Goal: Task Accomplishment & Management: Use online tool/utility

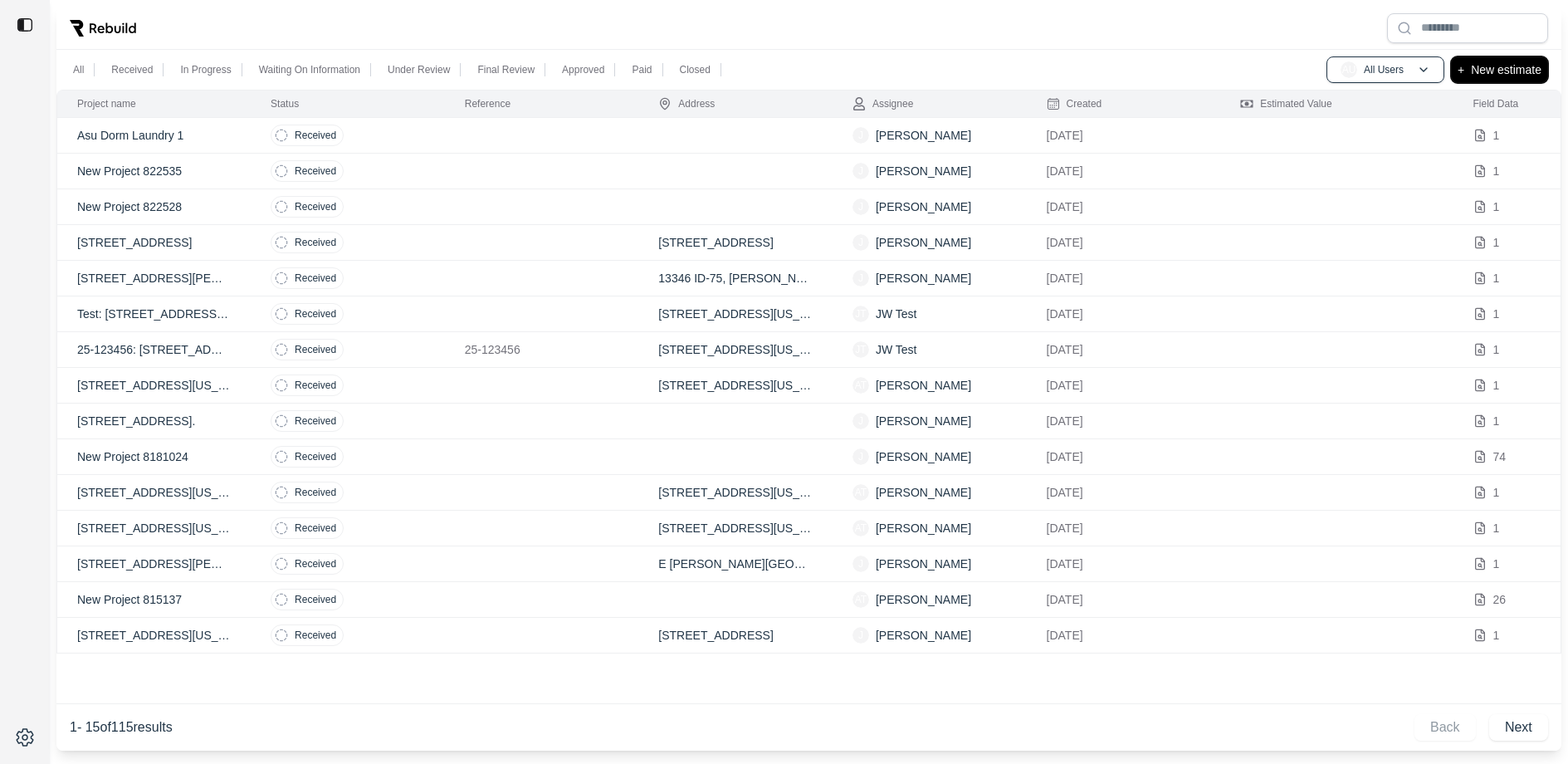
click at [1496, 81] on button "+ New estimate" at bounding box center [1499, 70] width 97 height 27
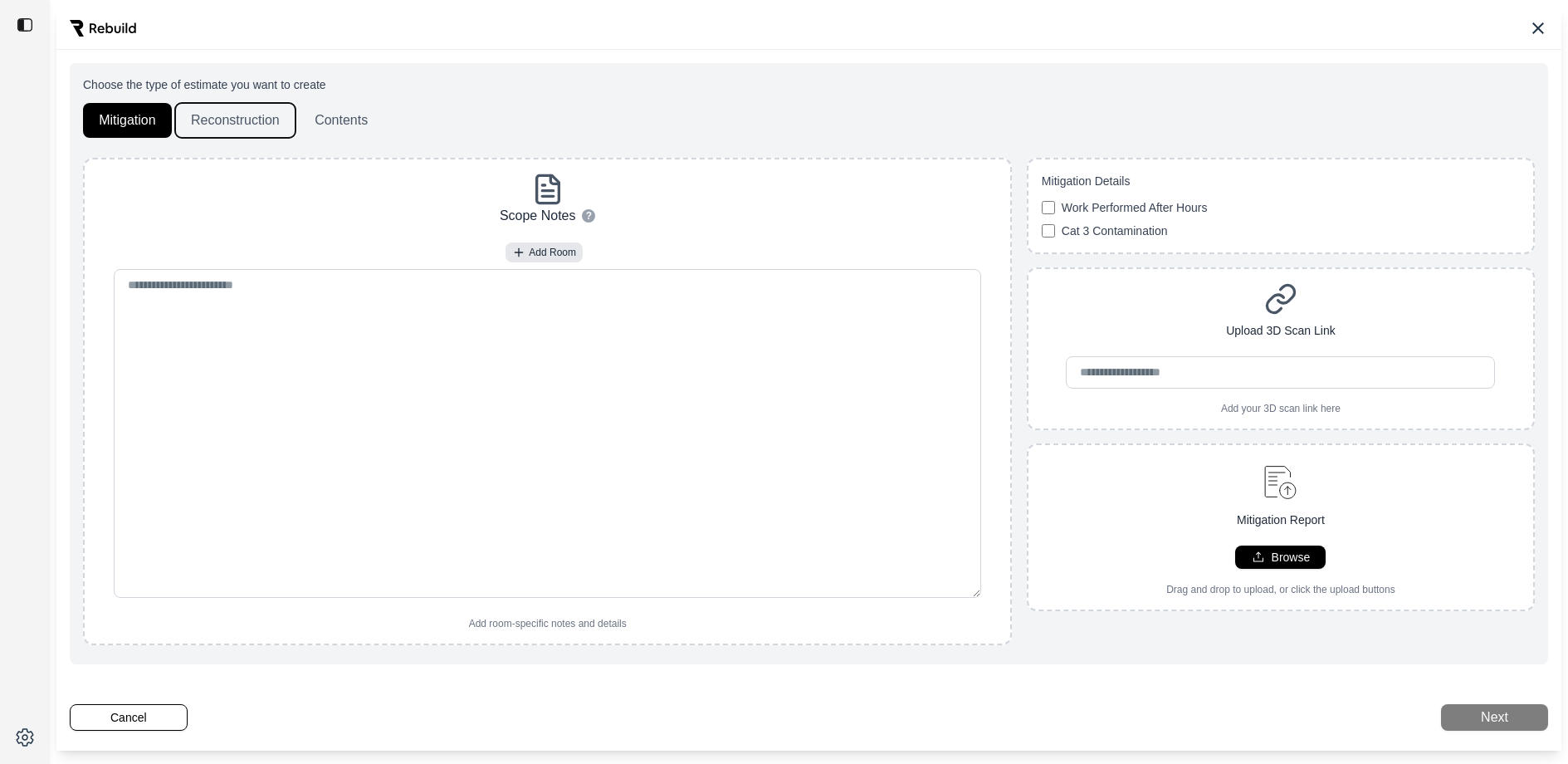
click at [243, 111] on button "Reconstruction" at bounding box center [236, 120] width 120 height 35
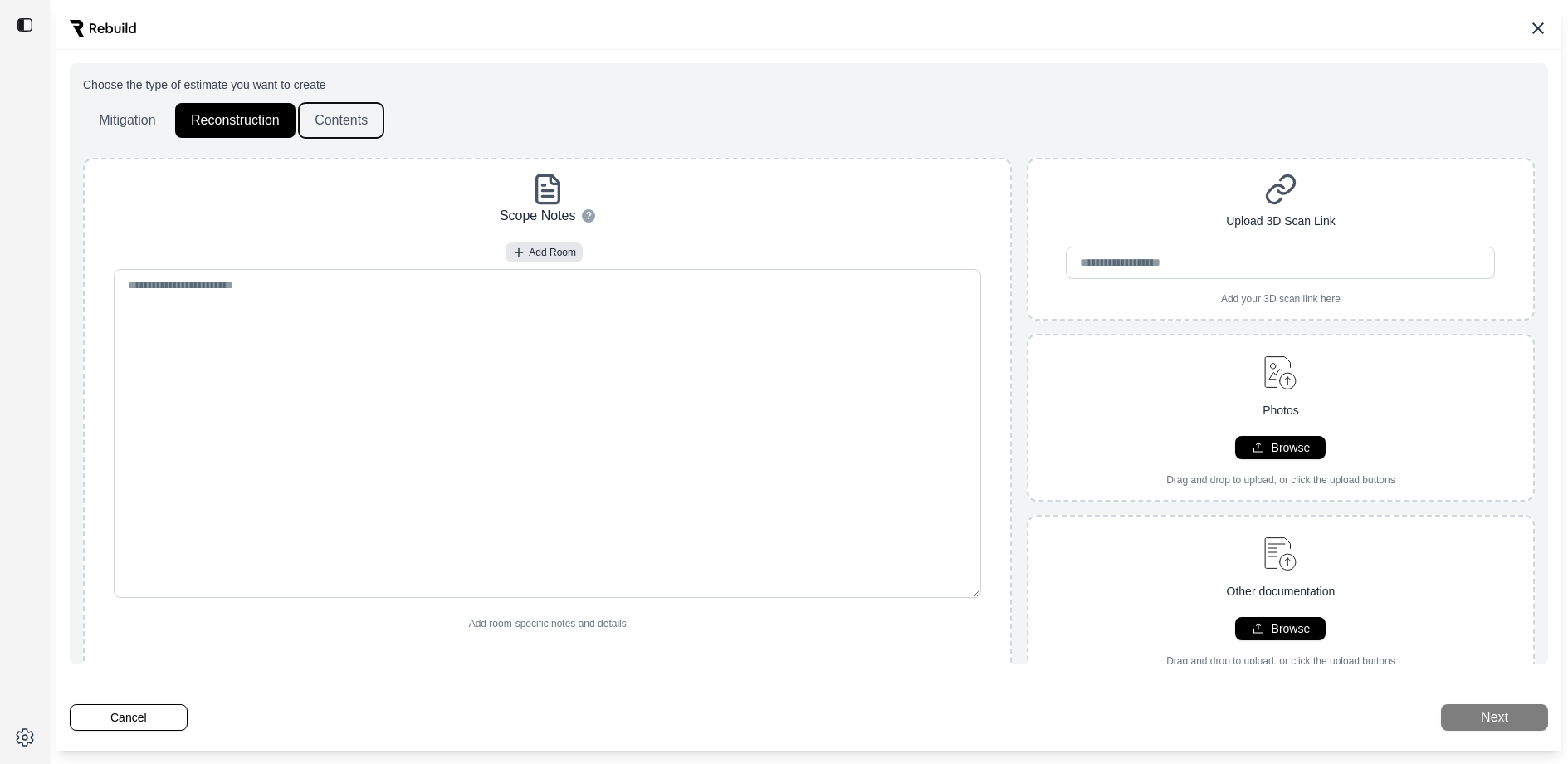
click at [340, 111] on button "Contents" at bounding box center [340, 120] width 85 height 35
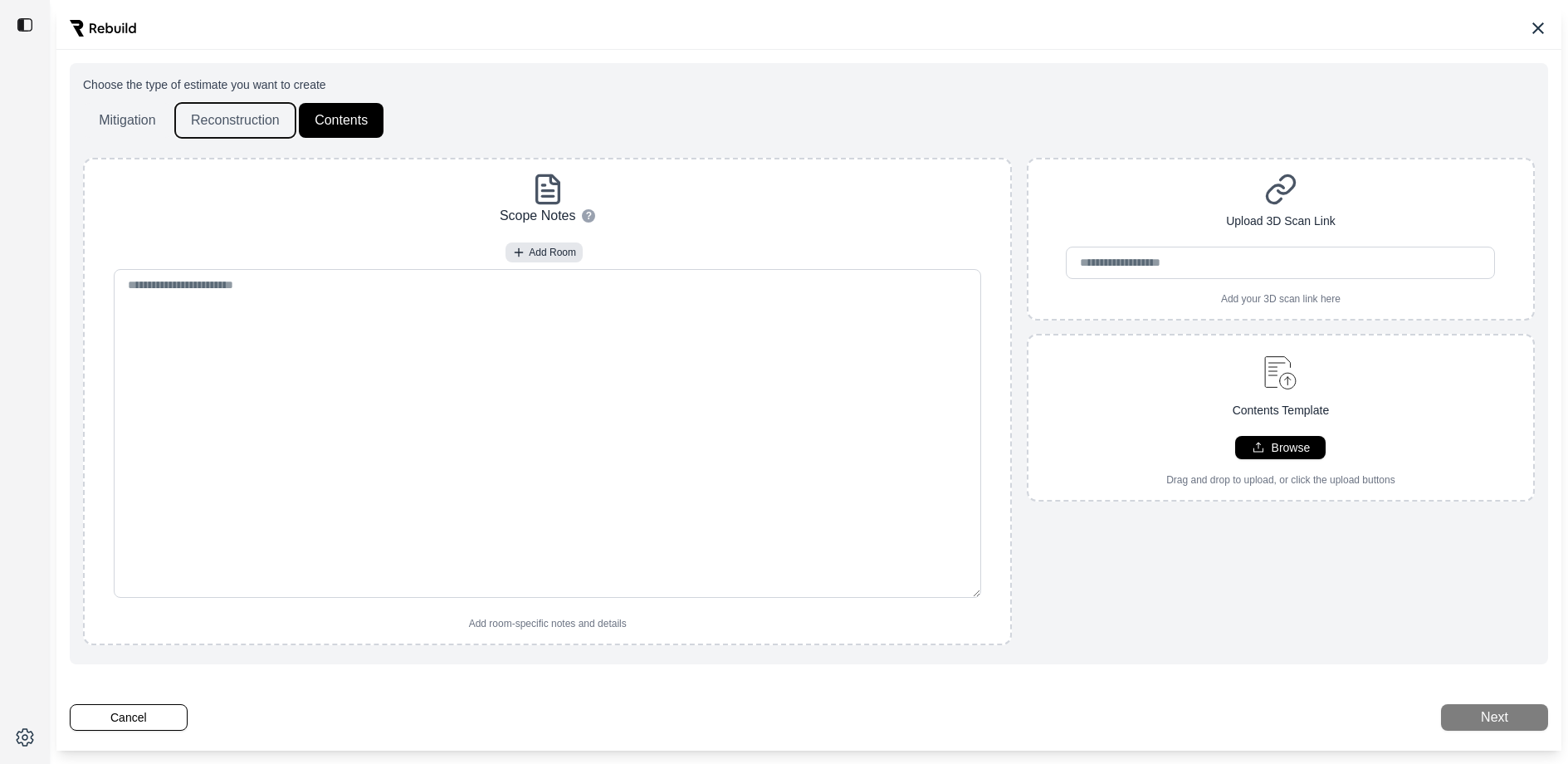
click at [211, 123] on button "Reconstruction" at bounding box center [236, 120] width 120 height 35
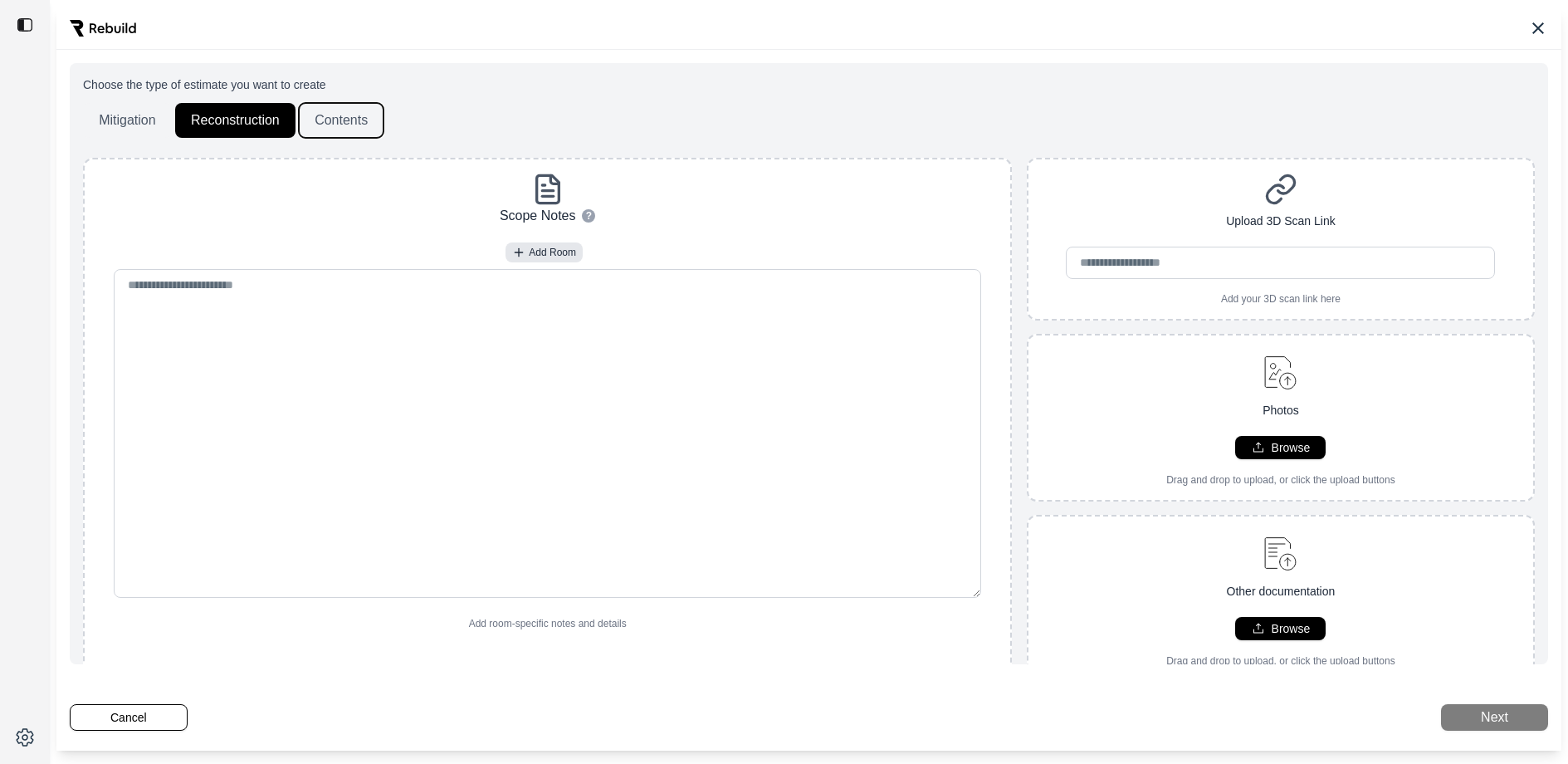
click at [342, 123] on button "Contents" at bounding box center [340, 120] width 85 height 35
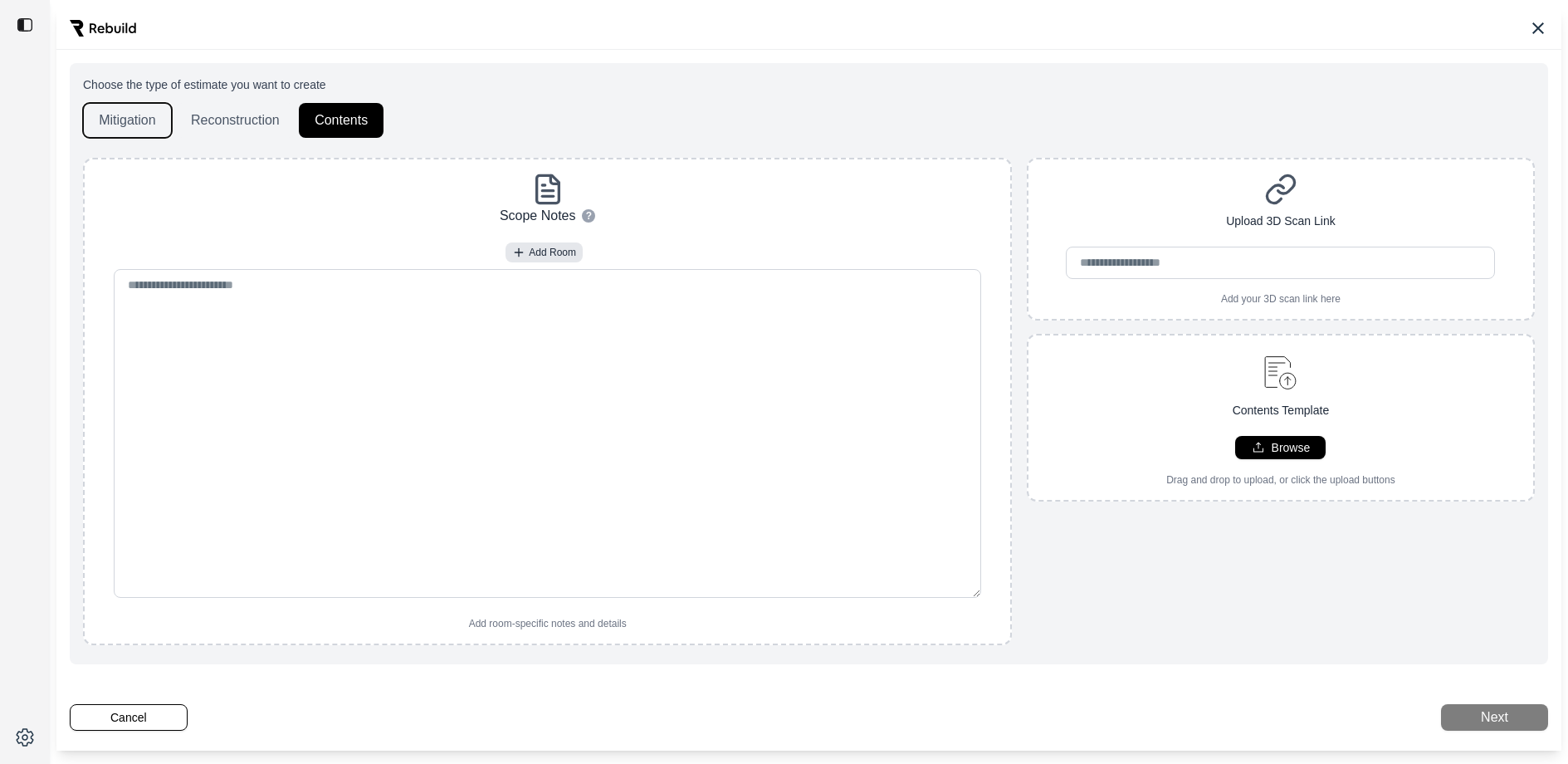
click at [119, 118] on button "Mitigation" at bounding box center [127, 120] width 89 height 35
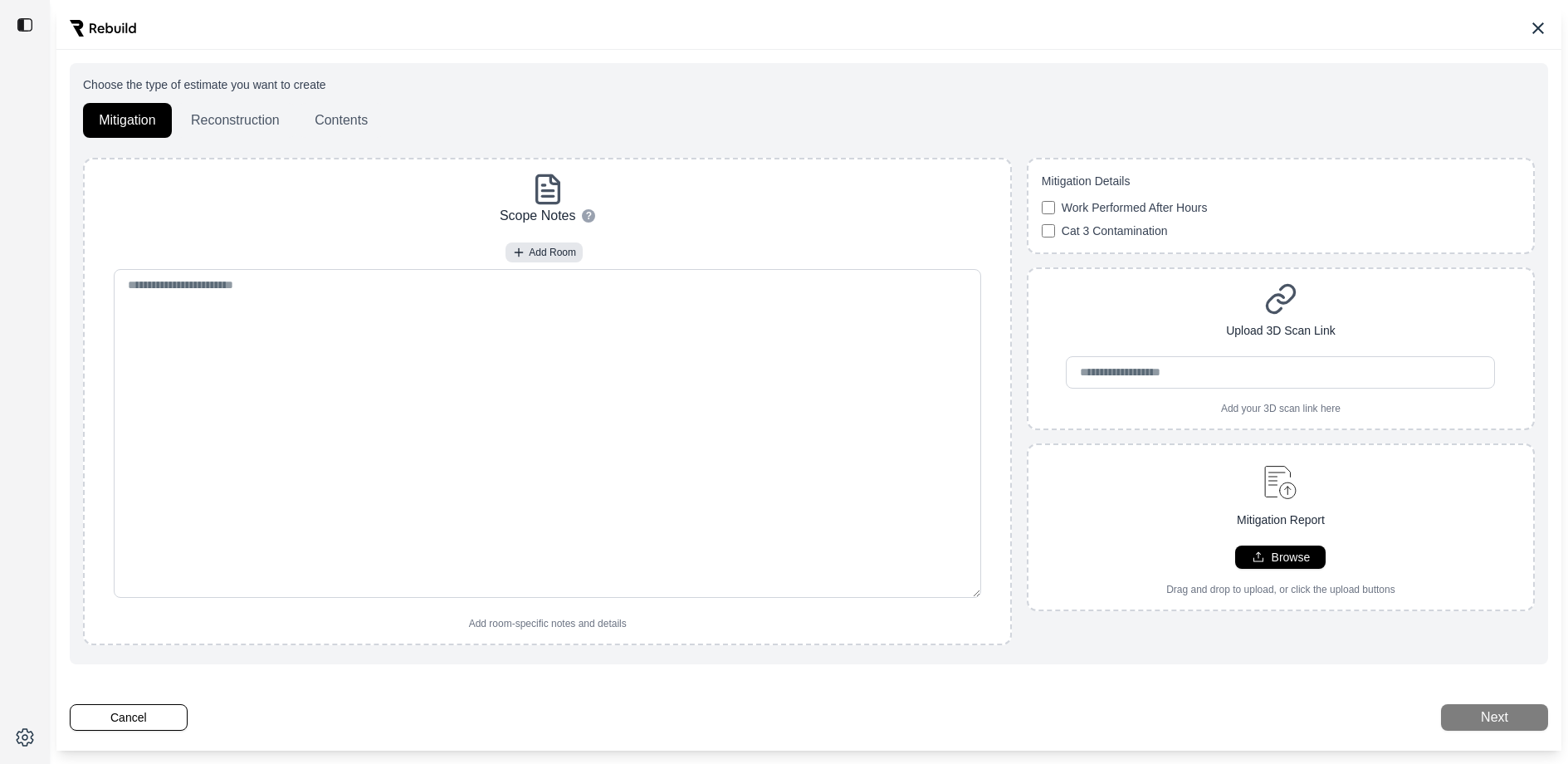
click at [1538, 29] on icon at bounding box center [1537, 28] width 11 height 11
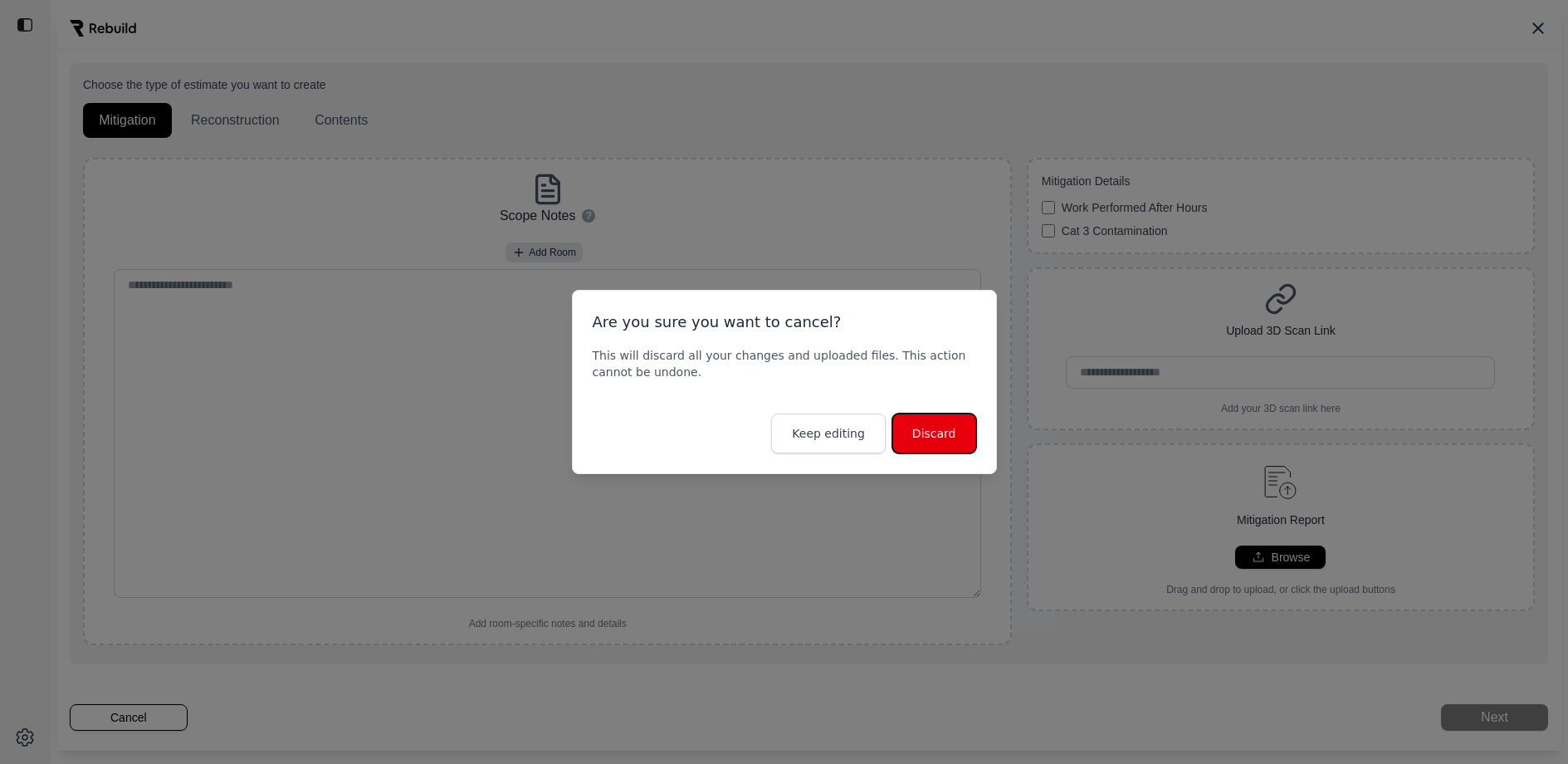
click at [956, 442] on button "Discard" at bounding box center [934, 433] width 84 height 40
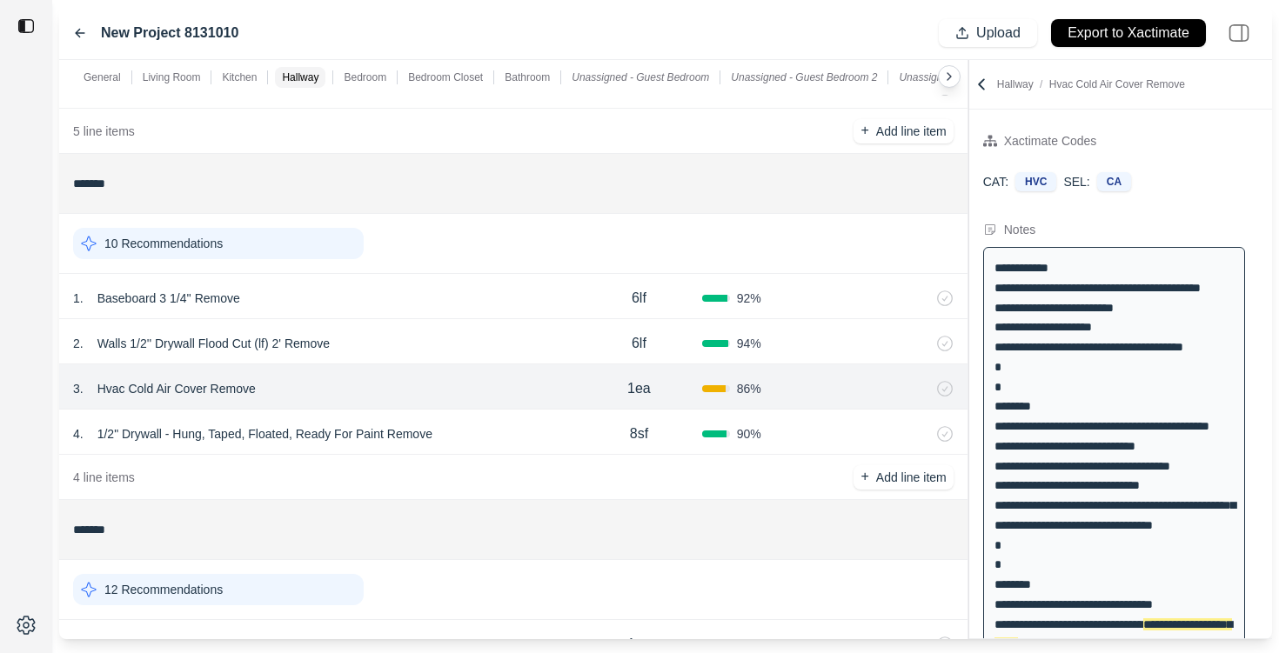
click at [470, 298] on div "1 . Baseboard 3 1/4'' Remove" at bounding box center [324, 298] width 503 height 24
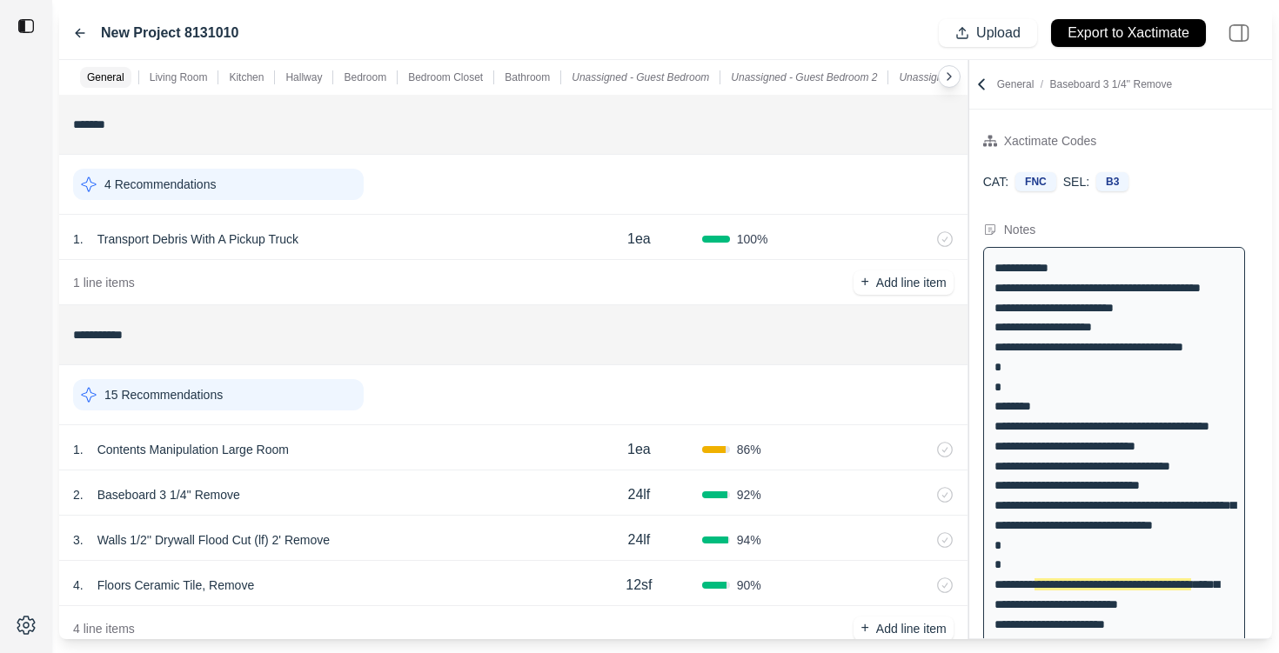
click at [270, 193] on div "4 Recommendations" at bounding box center [218, 184] width 291 height 31
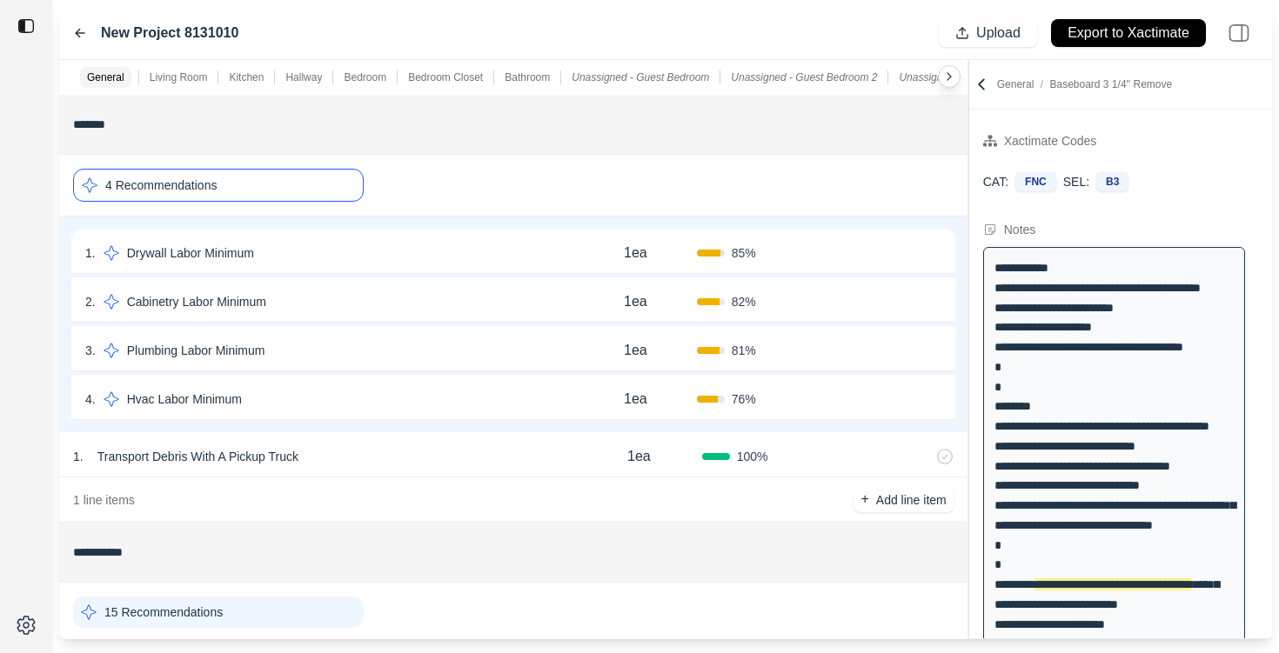
click at [310, 188] on div "4 Recommendations" at bounding box center [218, 185] width 291 height 33
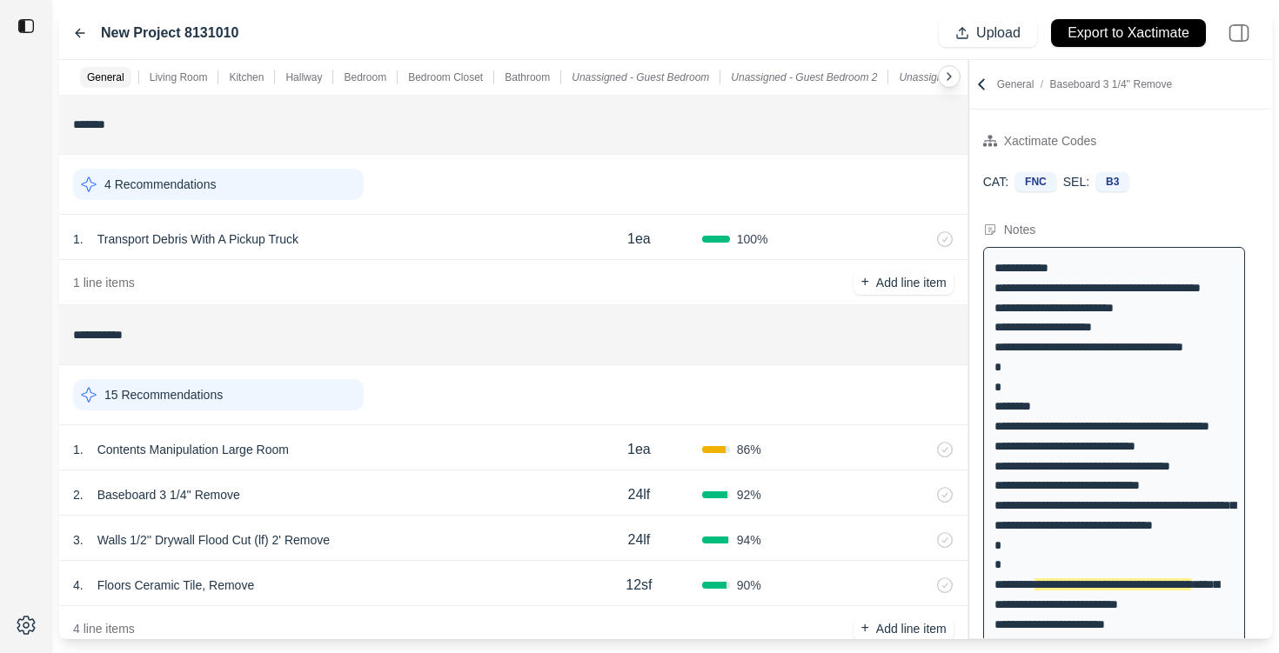
click at [443, 247] on div "1 . Transport Debris With A Pickup Truck" at bounding box center [324, 239] width 503 height 24
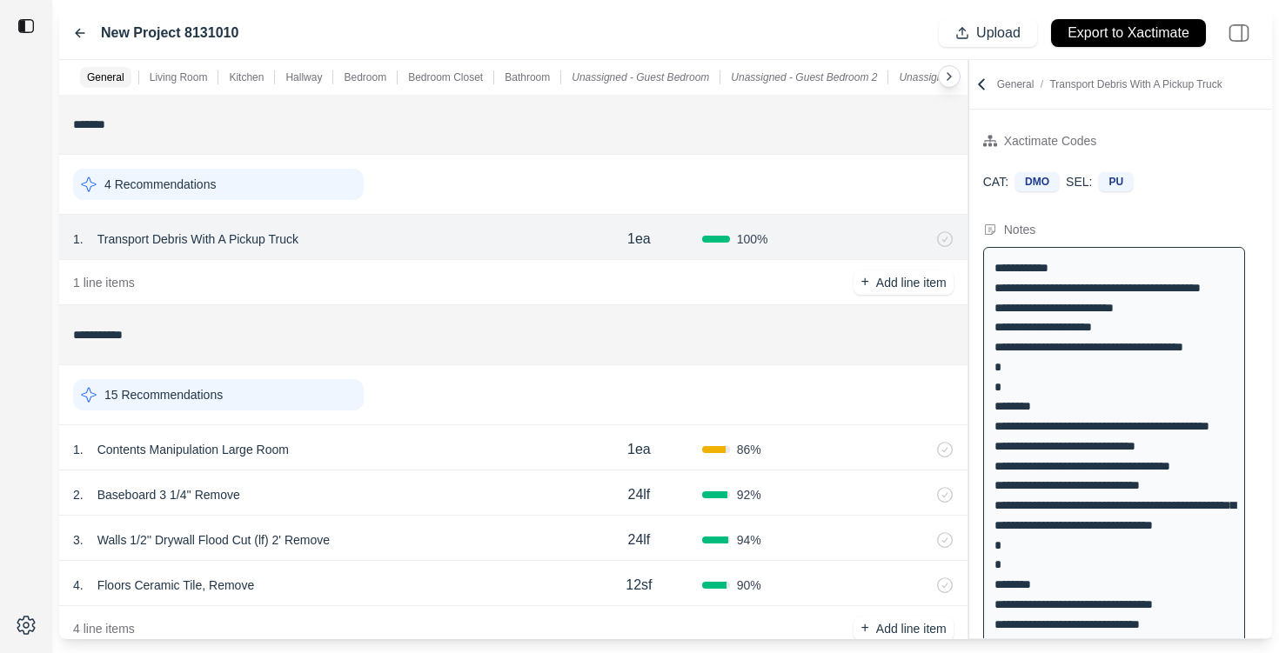
click at [463, 454] on div "1 . Contents Manipulation Large Room" at bounding box center [324, 450] width 503 height 24
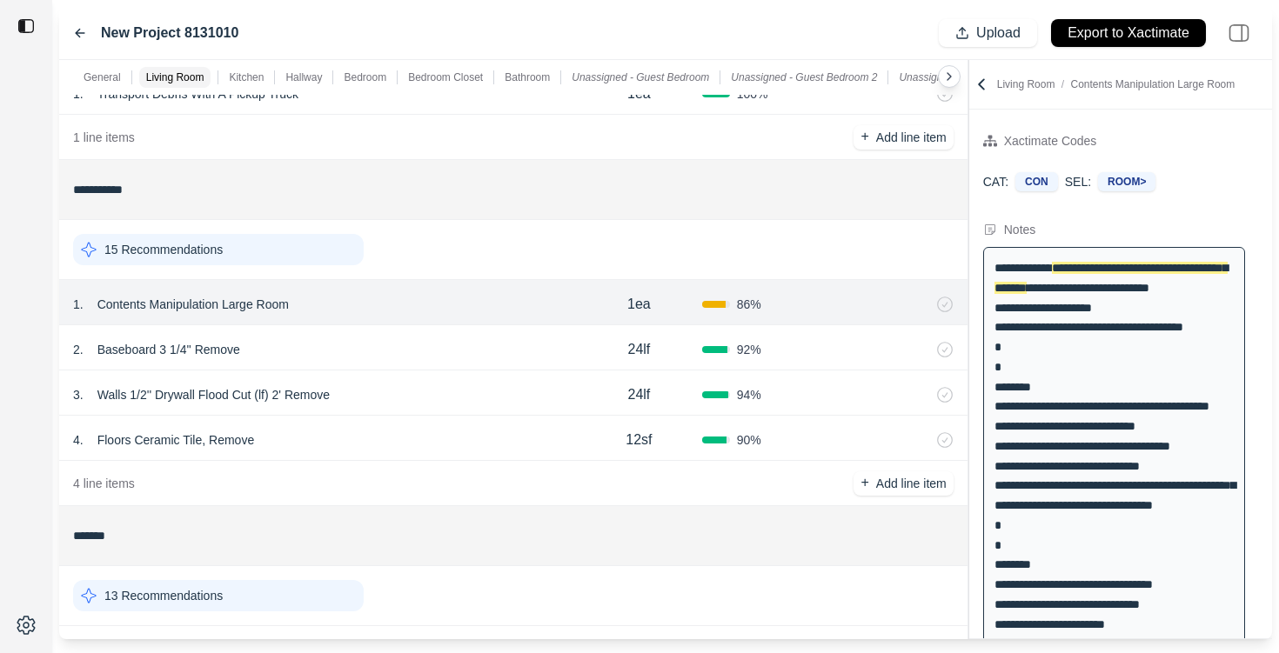
scroll to position [148, 0]
click at [298, 252] on div "15 Recommendations" at bounding box center [218, 246] width 291 height 31
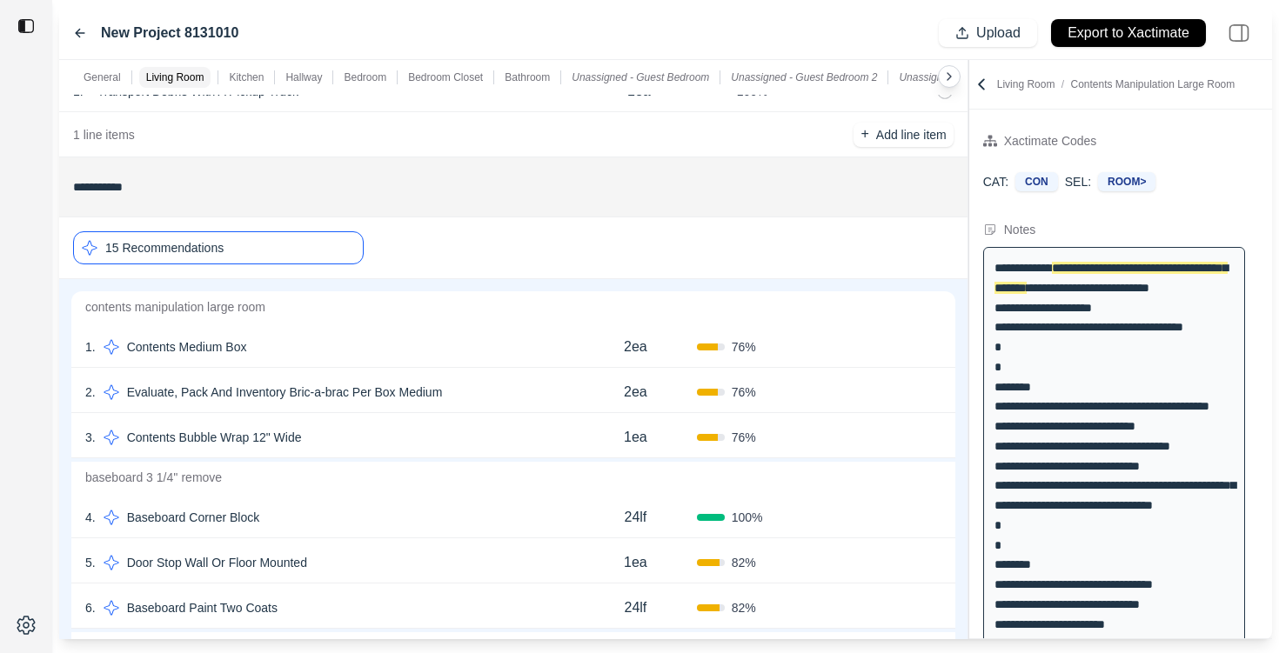
click at [344, 347] on div "1 . Contents Medium Box" at bounding box center [329, 347] width 489 height 24
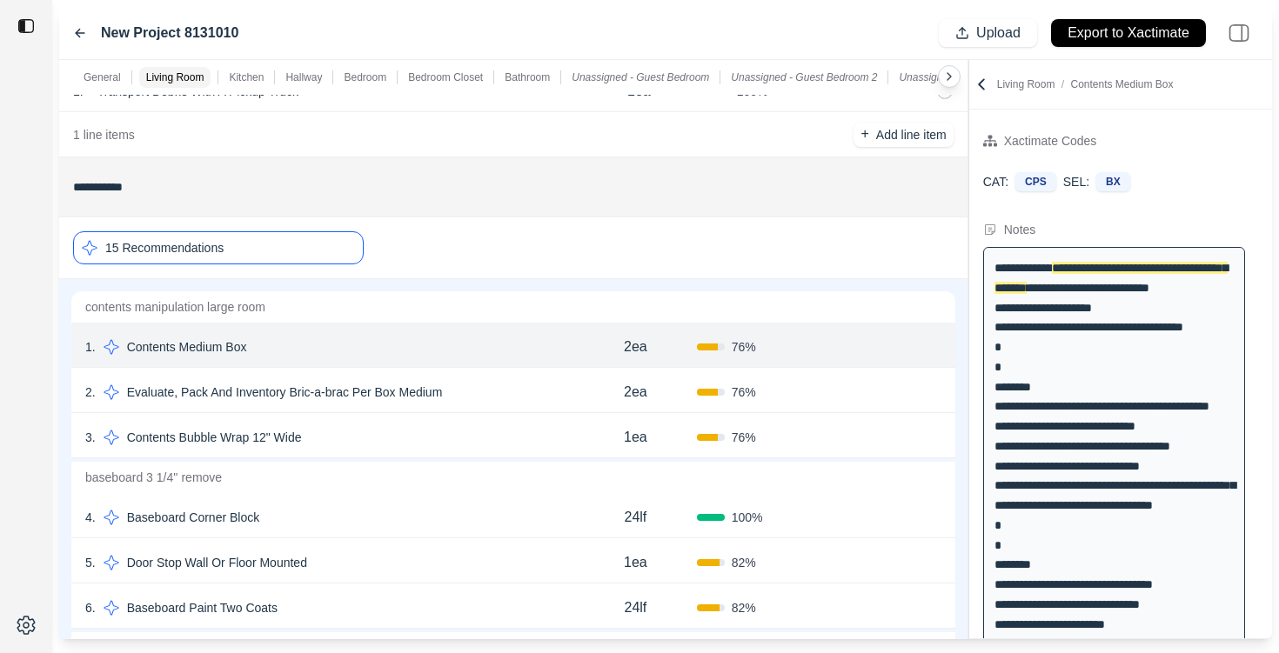
click at [462, 382] on div "2 . Evaluate, Pack And Inventory Bric-a-brac Per Box Medium" at bounding box center [329, 392] width 489 height 24
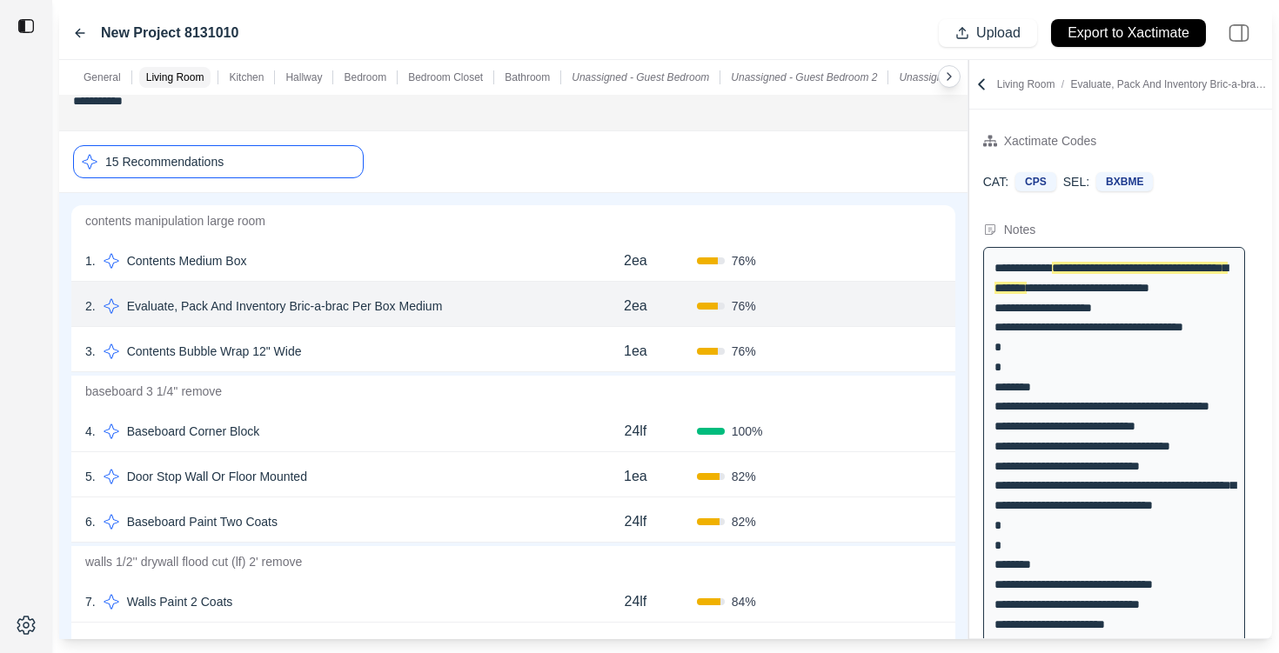
scroll to position [244, 0]
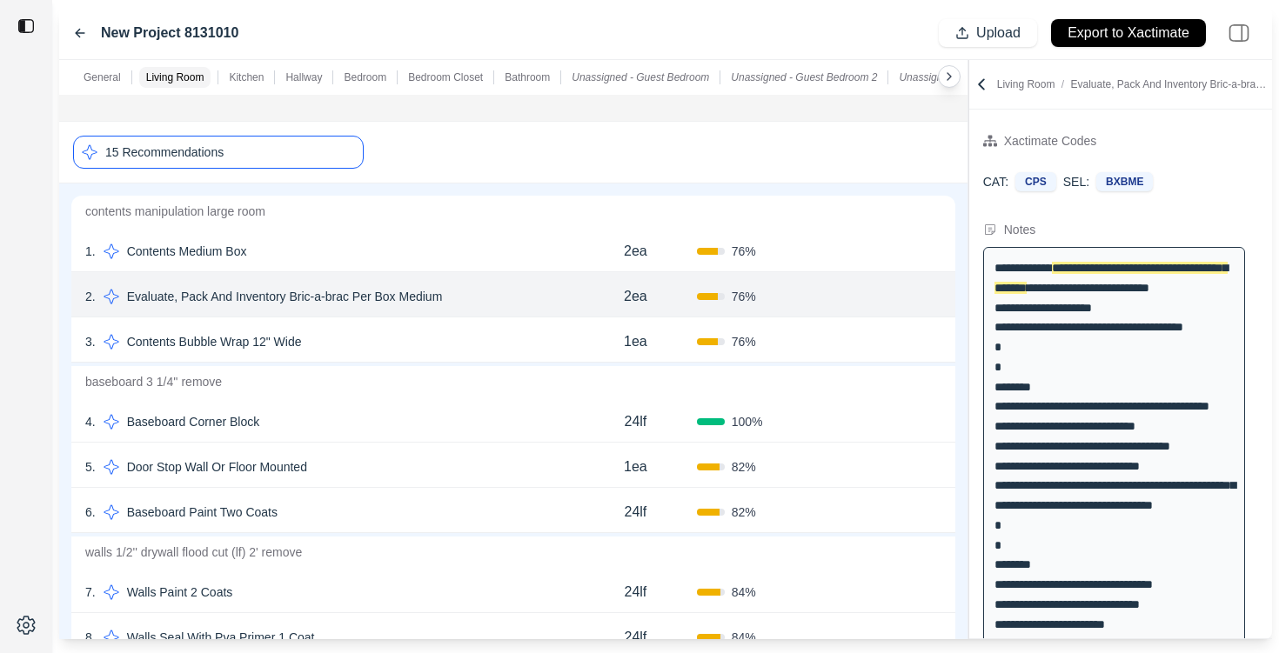
click at [497, 344] on div "3 . Contents Bubble Wrap 12" Wide" at bounding box center [329, 342] width 489 height 24
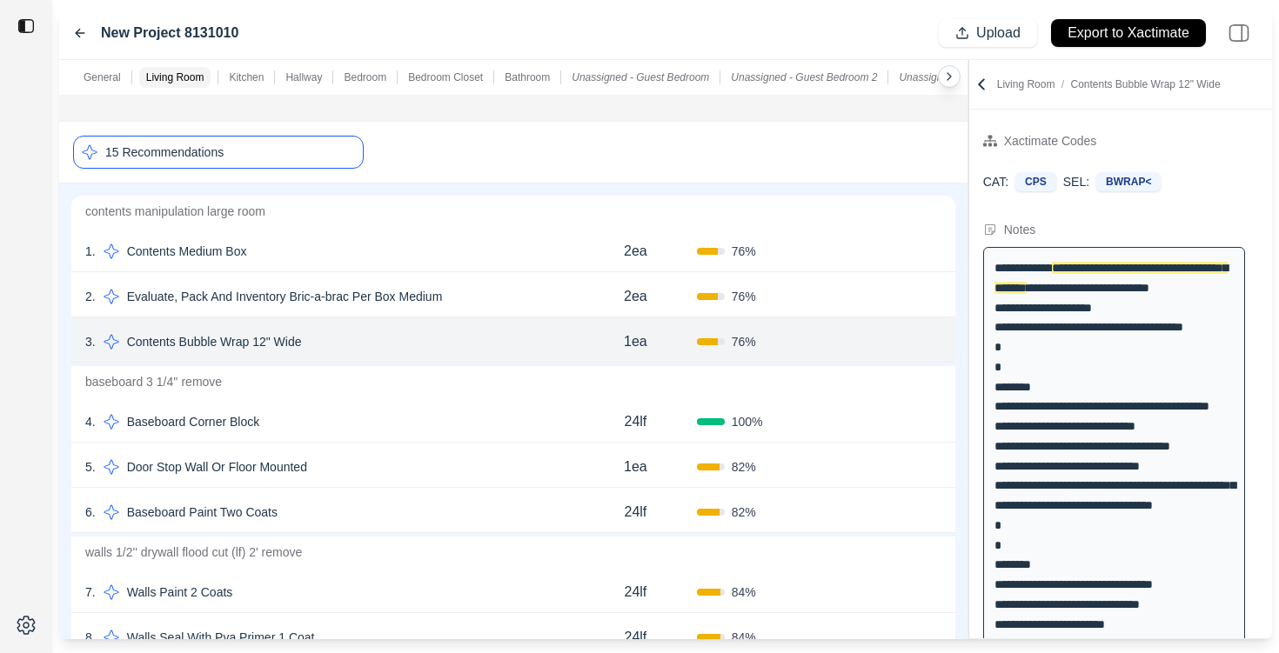
click at [493, 392] on p "baseboard 3 1/4'' remove" at bounding box center [513, 381] width 884 height 31
click at [464, 409] on div "4 . Baseboard Corner Block 24lf 100 % Confirm" at bounding box center [513, 420] width 884 height 45
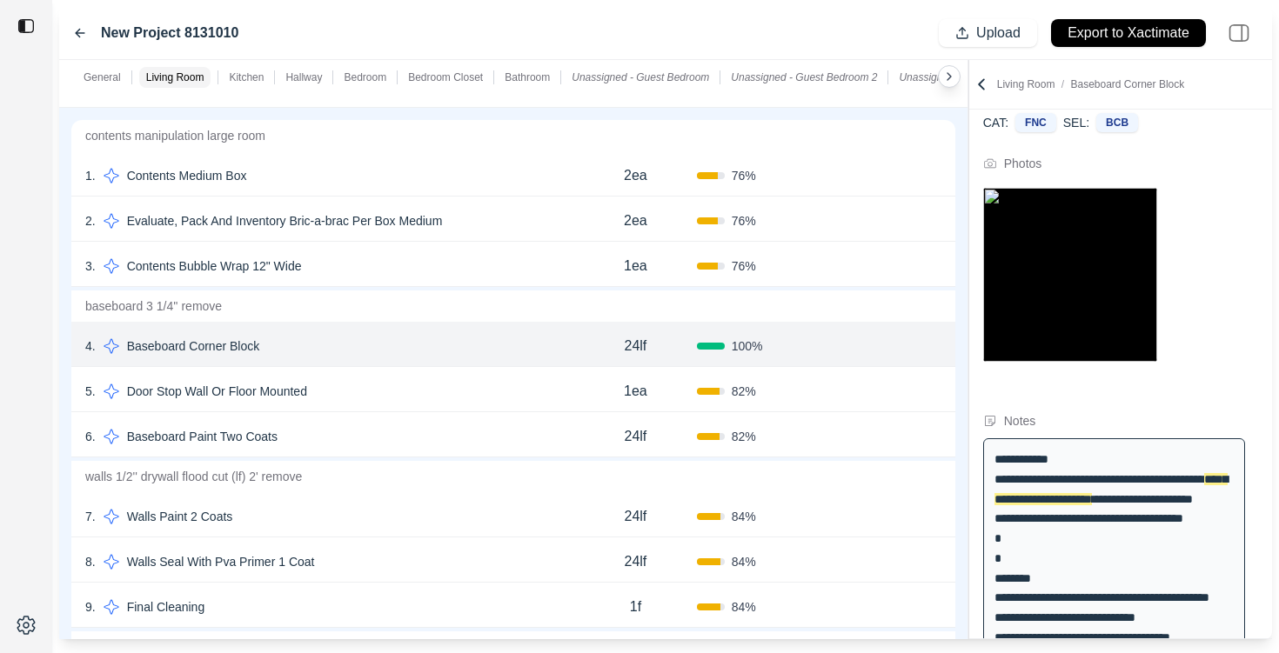
scroll to position [318, 0]
click at [392, 393] on div "5 . Door Stop Wall Or Floor Mounted" at bounding box center [329, 392] width 489 height 24
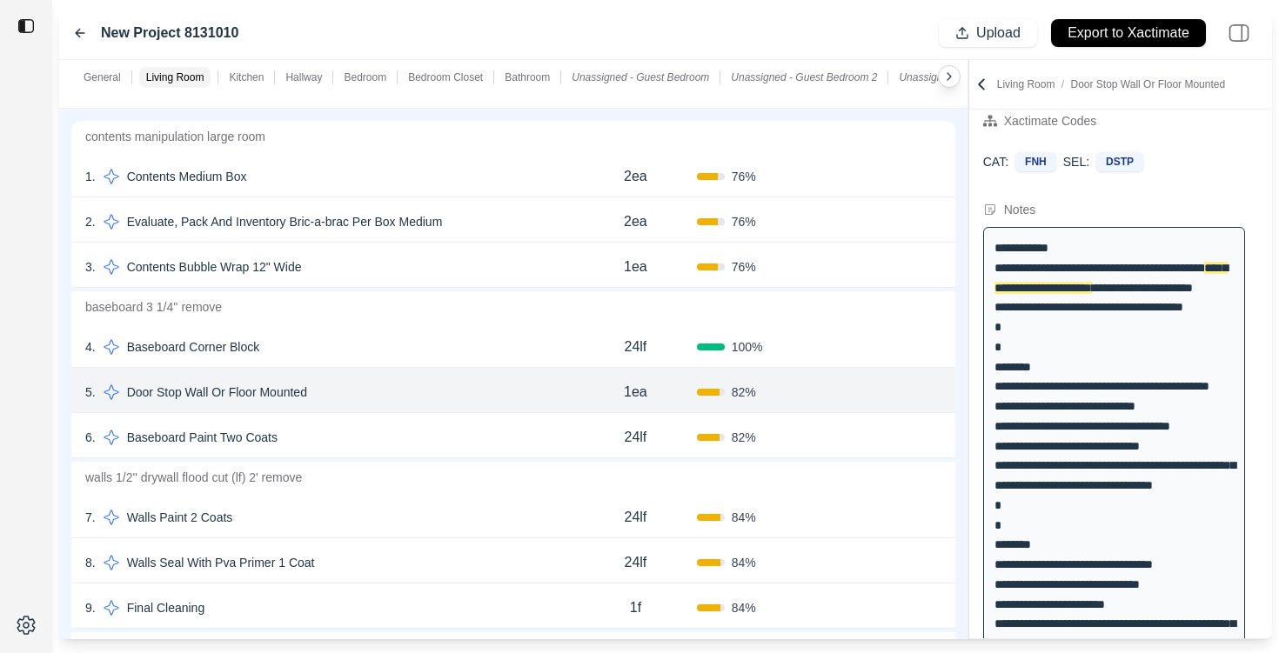
scroll to position [0, 0]
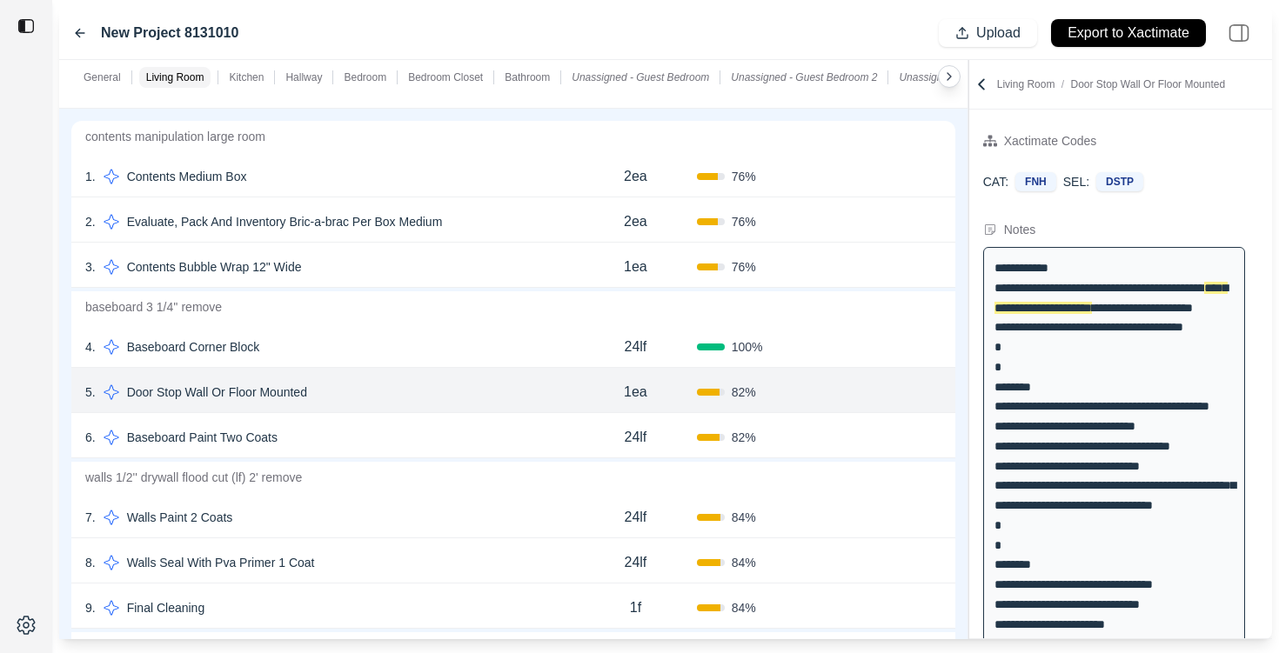
click at [399, 437] on div "6 . Baseboard Paint Two Coats" at bounding box center [329, 438] width 489 height 24
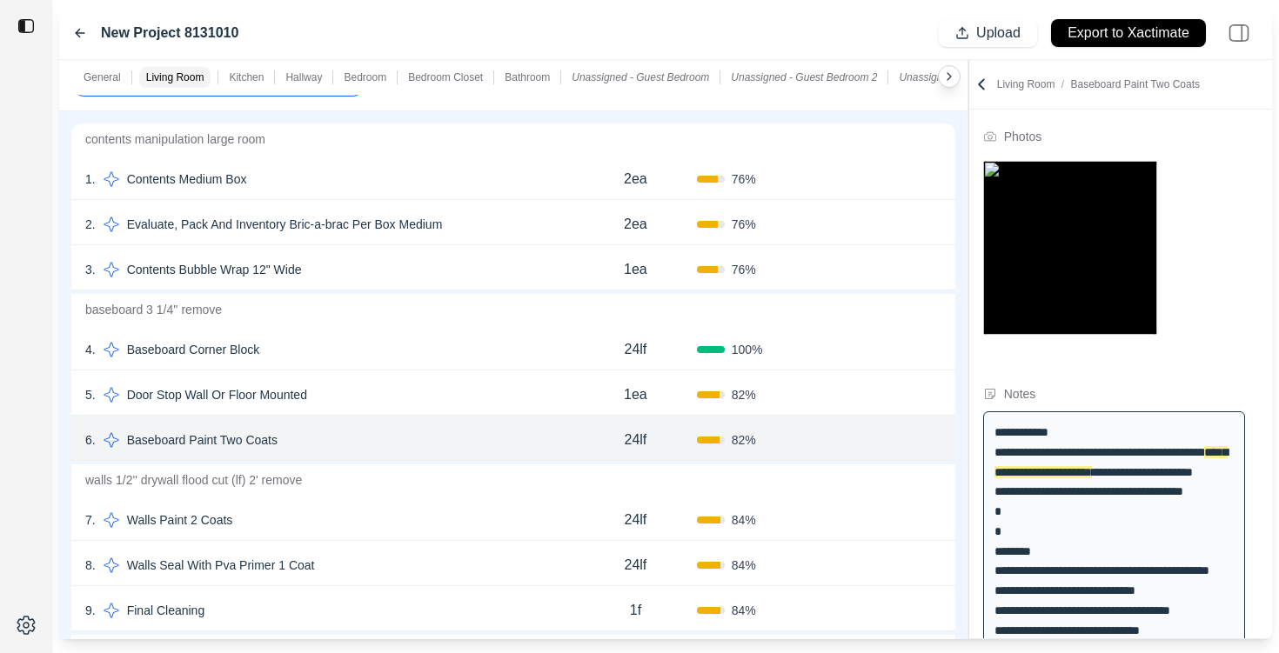
scroll to position [213, 0]
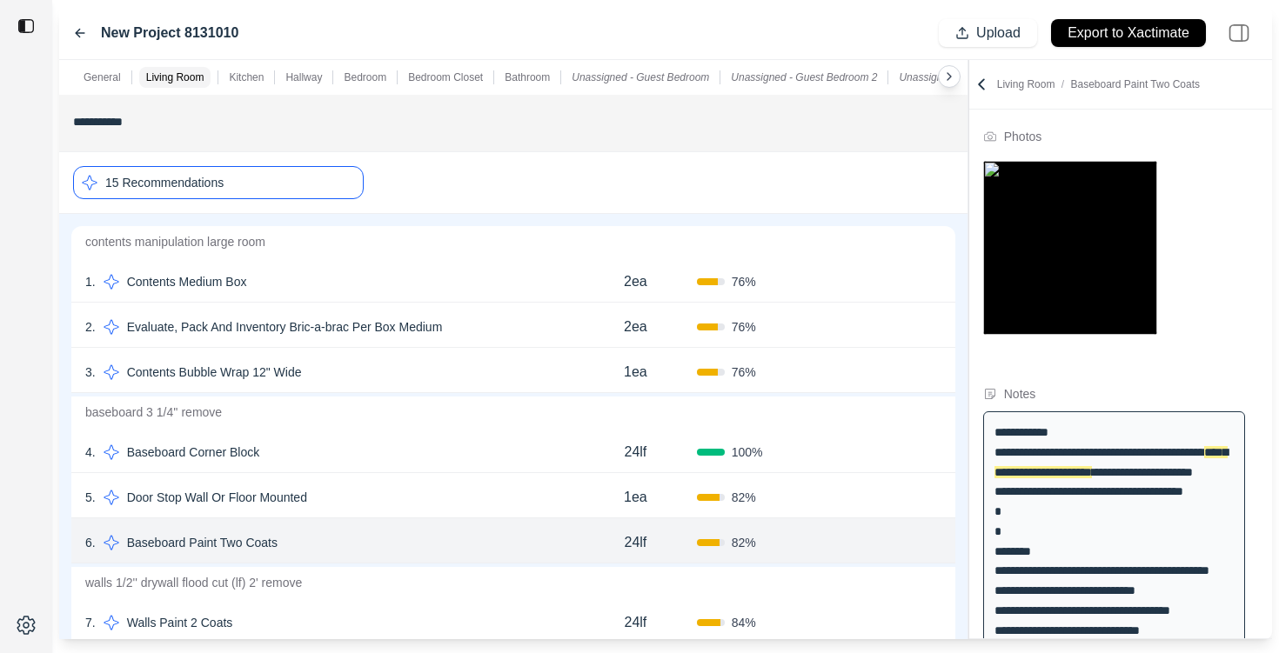
click at [313, 184] on div "15 Recommendations" at bounding box center [218, 182] width 291 height 33
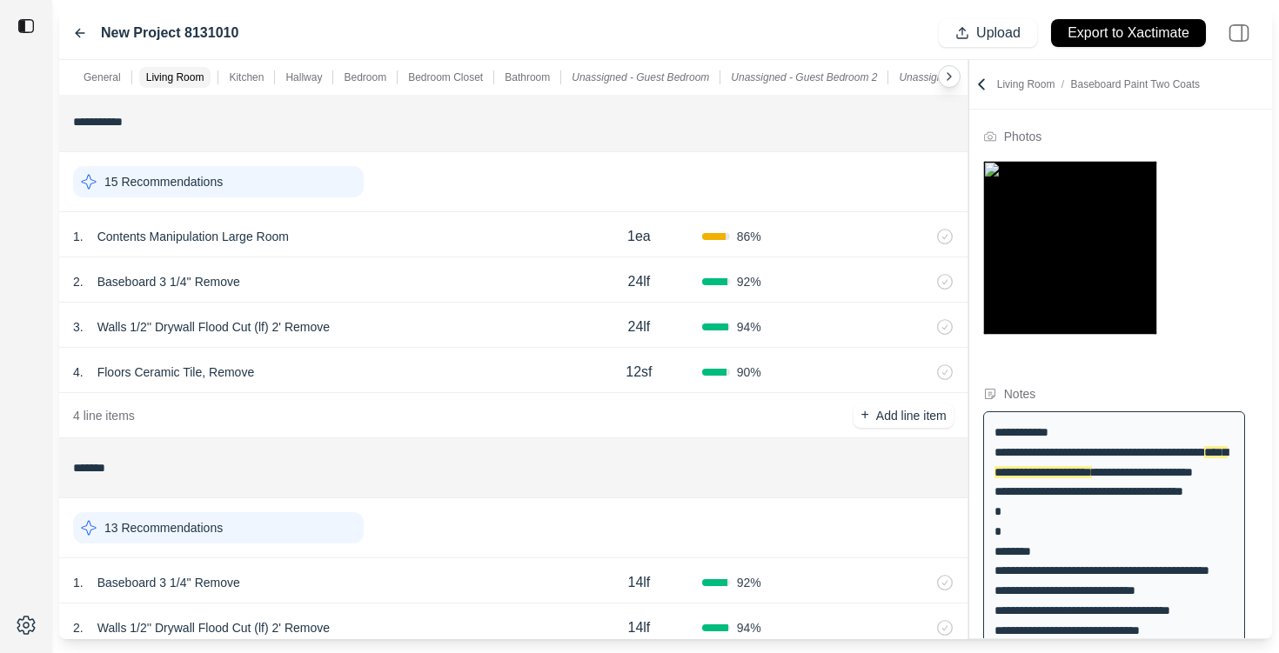
click at [313, 184] on div "15 Recommendations" at bounding box center [218, 181] width 291 height 31
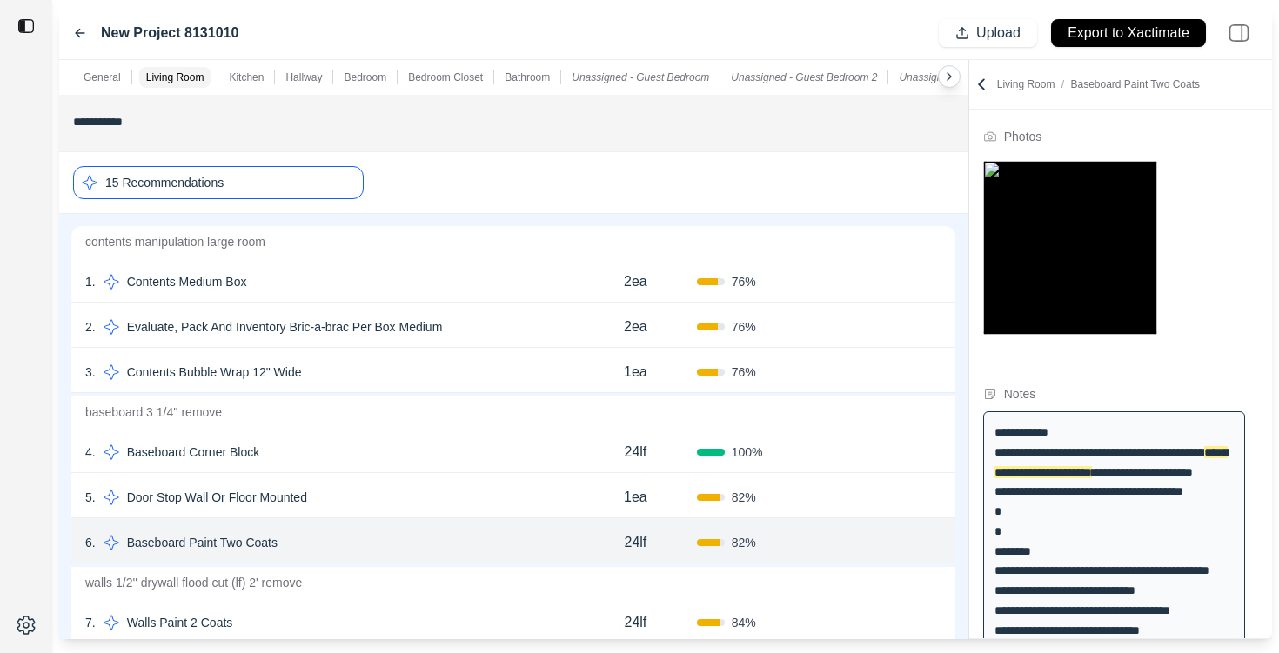
click at [888, 538] on button "Confirm" at bounding box center [892, 543] width 57 height 28
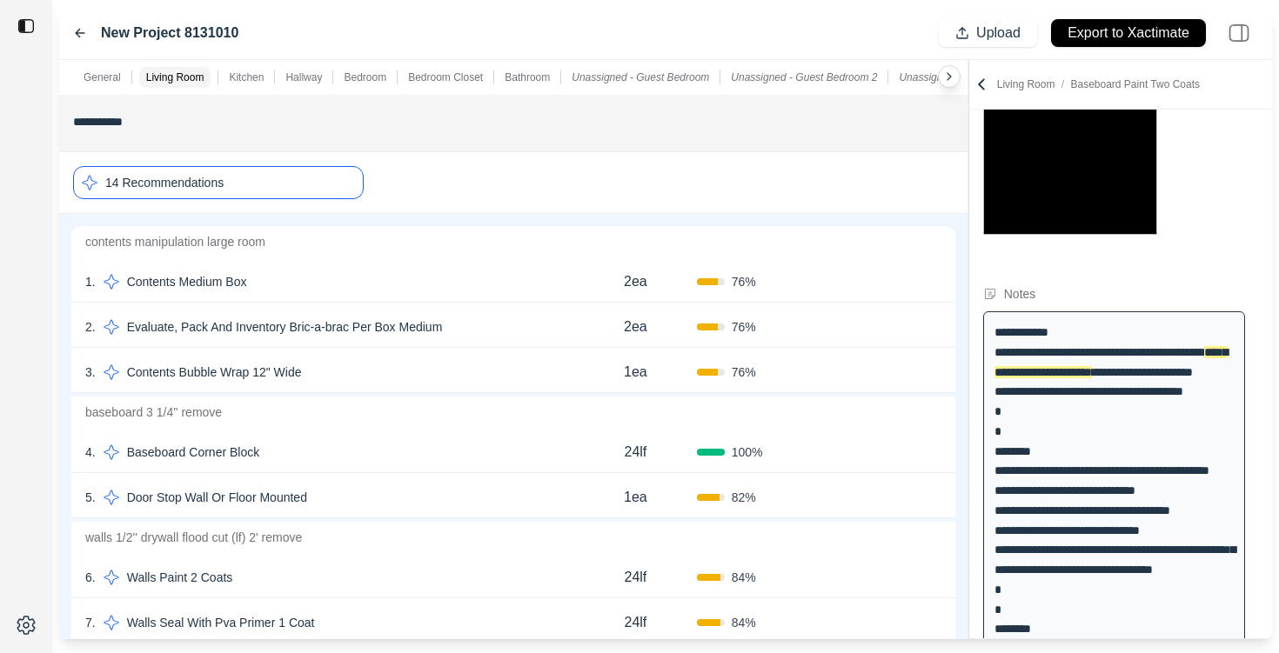
scroll to position [204, 0]
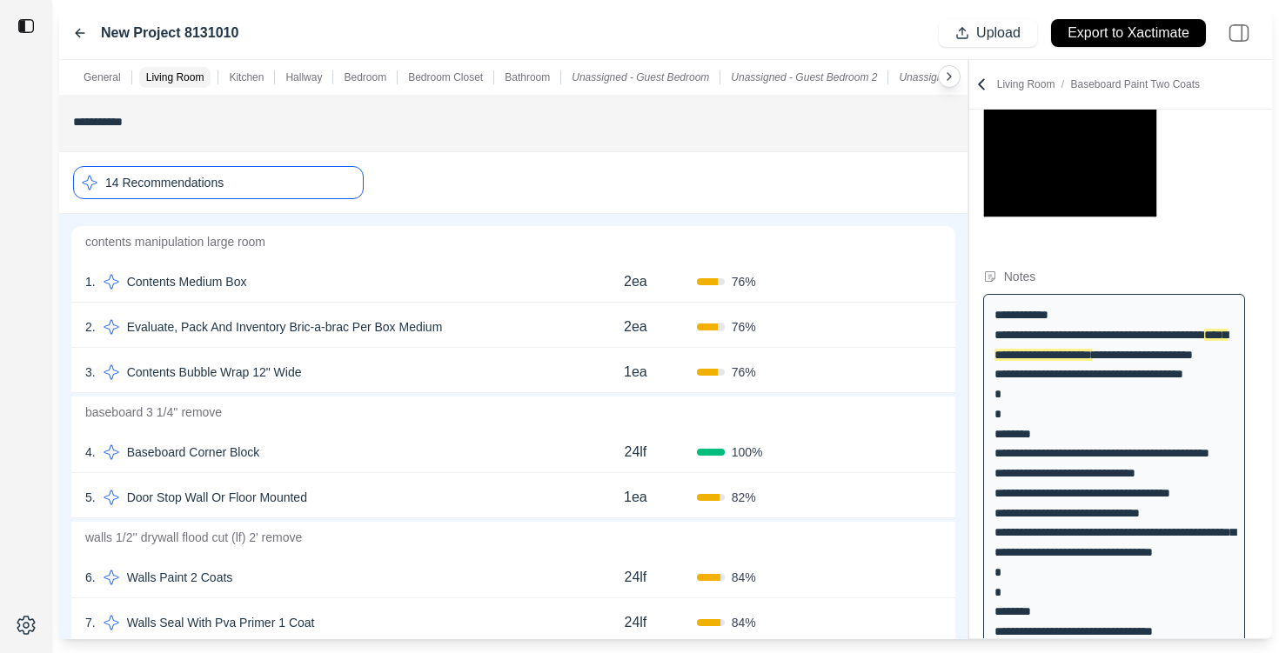
click at [309, 177] on div "14 Recommendations" at bounding box center [218, 182] width 291 height 33
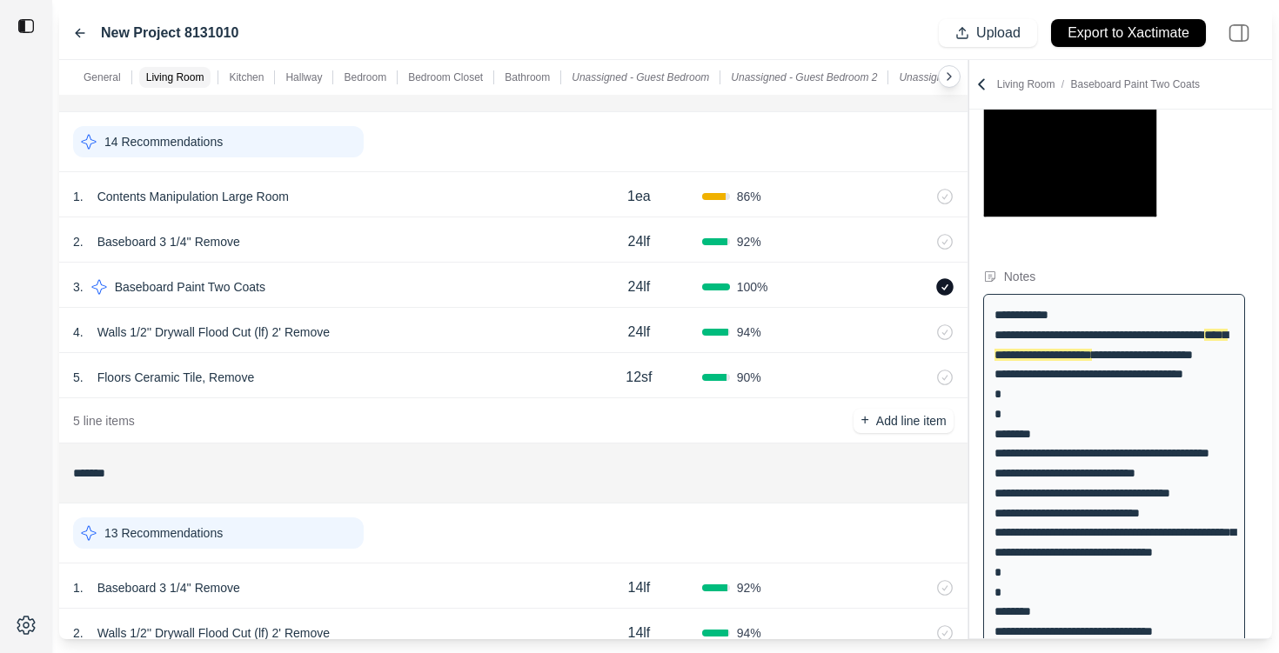
scroll to position [256, 0]
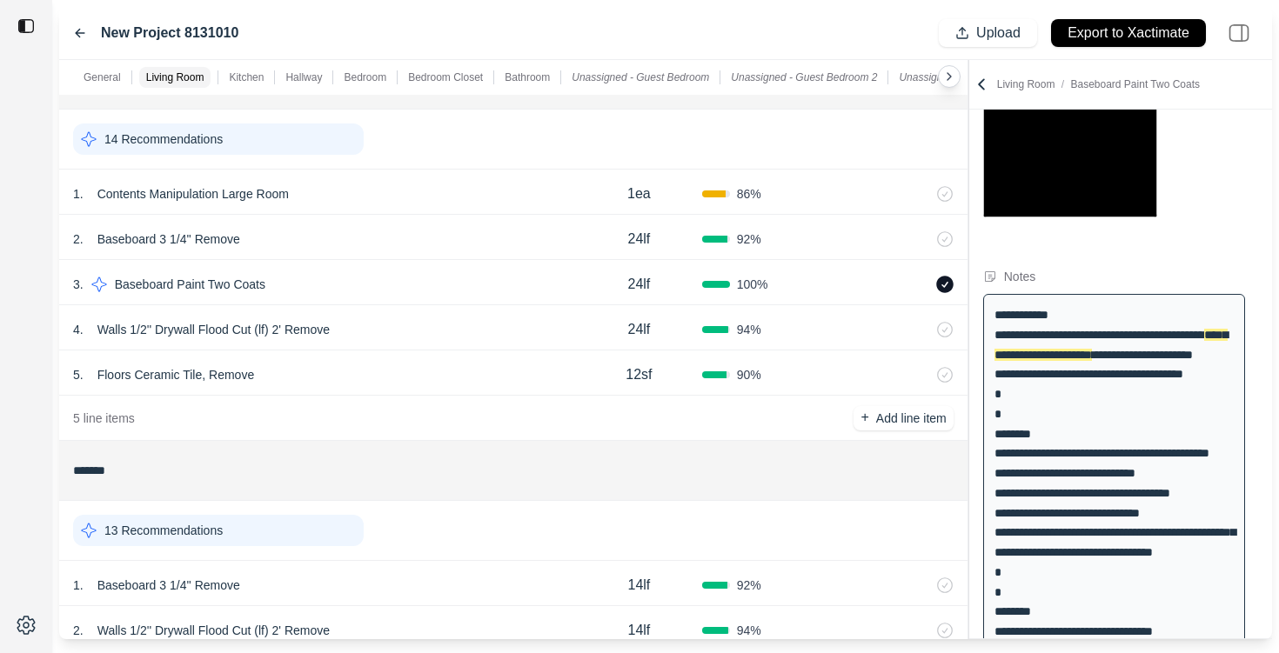
click at [427, 186] on div "1 . Contents Manipulation Large Room" at bounding box center [324, 194] width 503 height 24
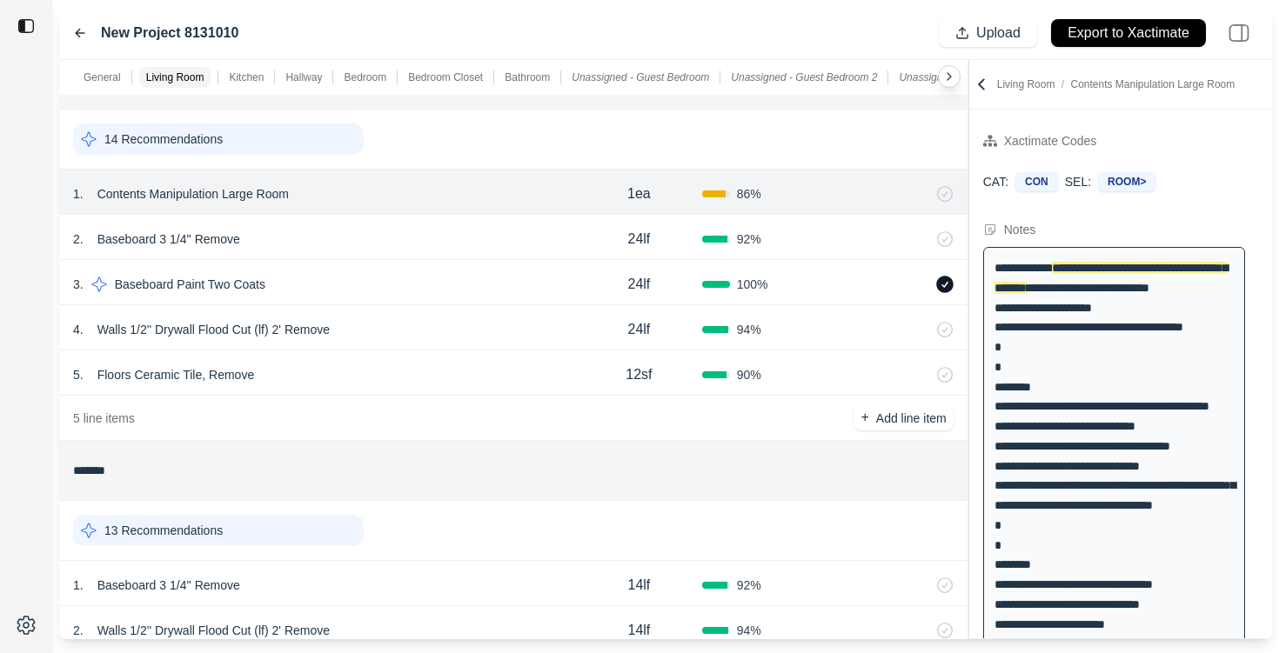
click at [943, 194] on icon at bounding box center [945, 194] width 16 height 16
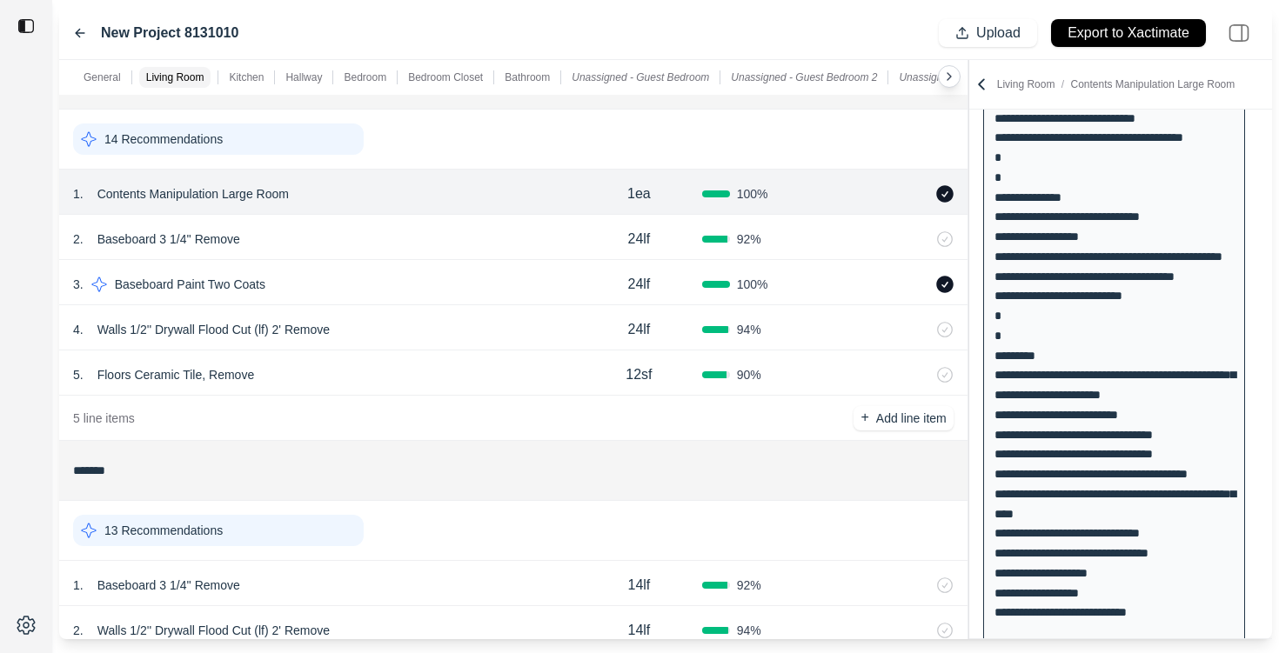
scroll to position [882, 0]
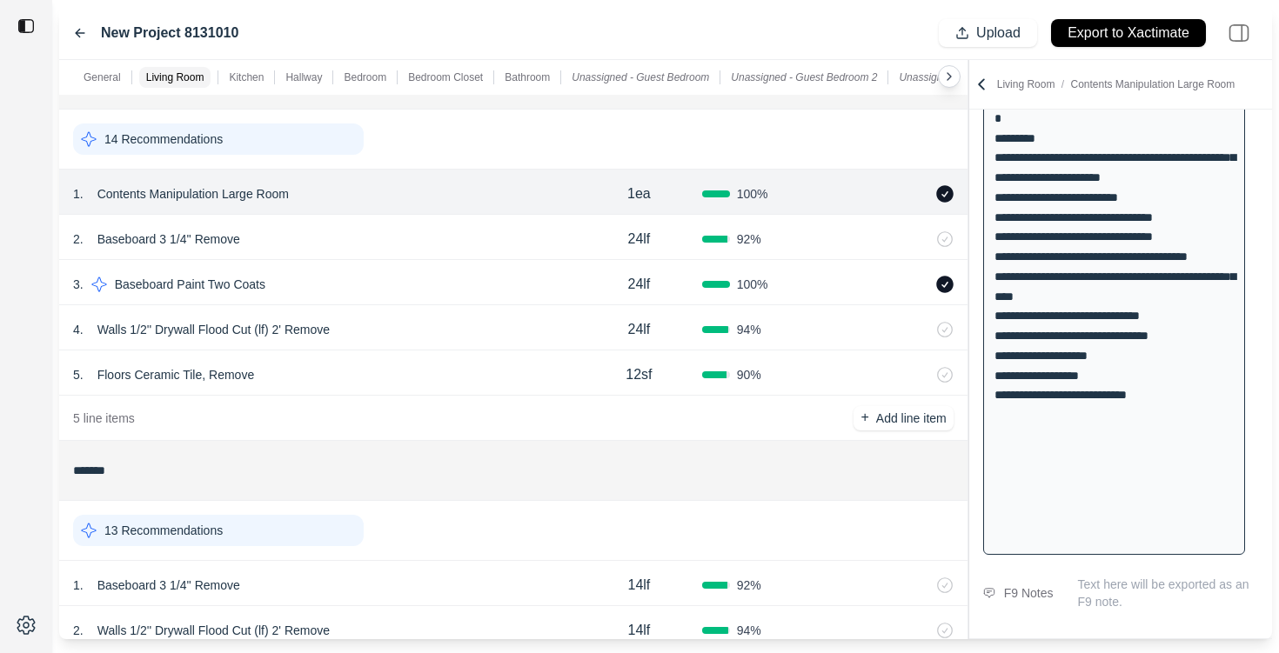
click at [1099, 593] on p "Text here will be exported as an F9 note." at bounding box center [1168, 593] width 180 height 35
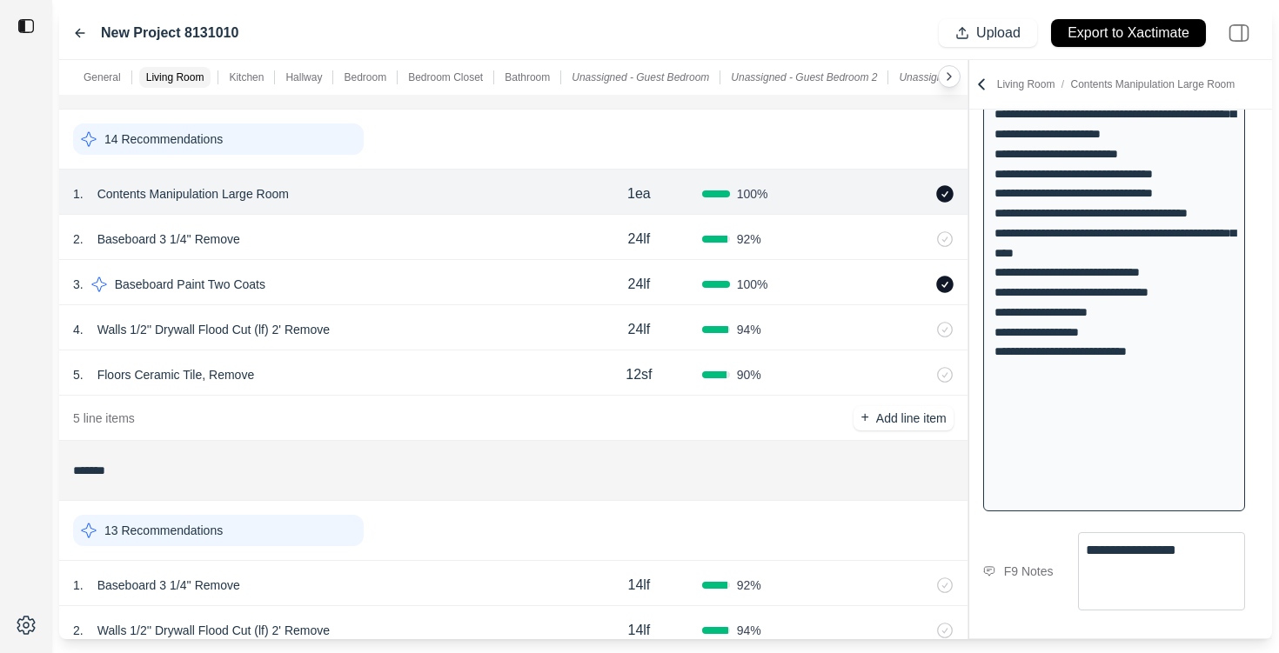
type textarea "**********"
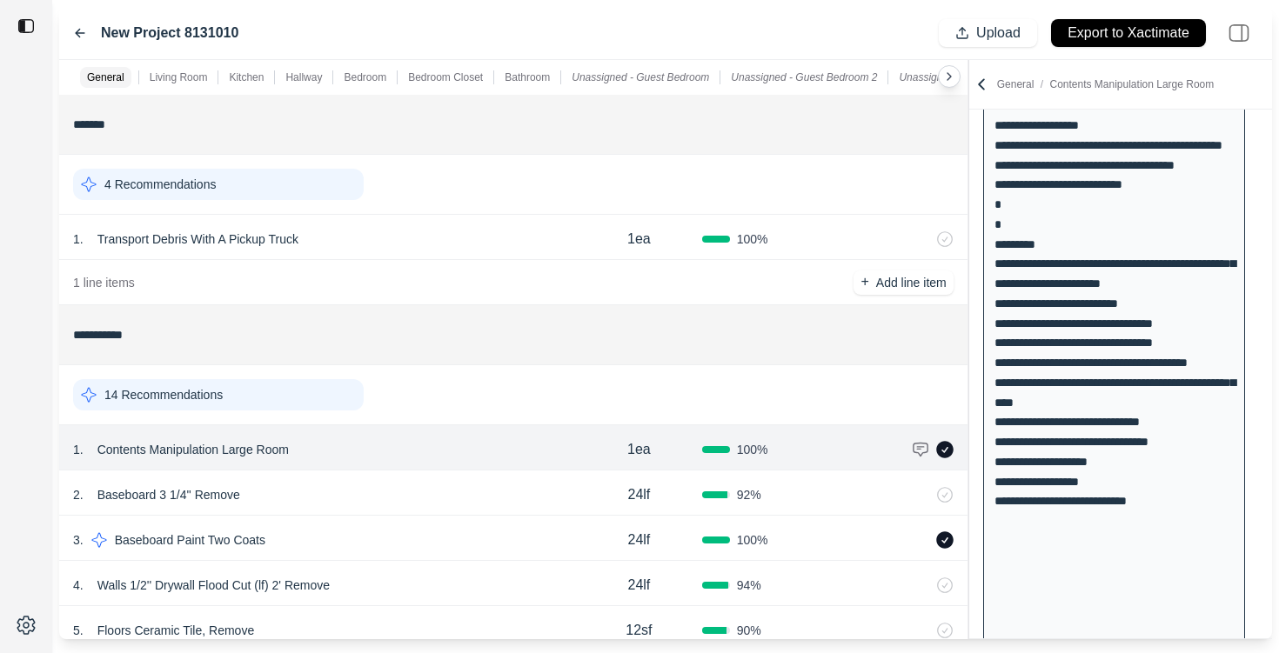
scroll to position [888, 0]
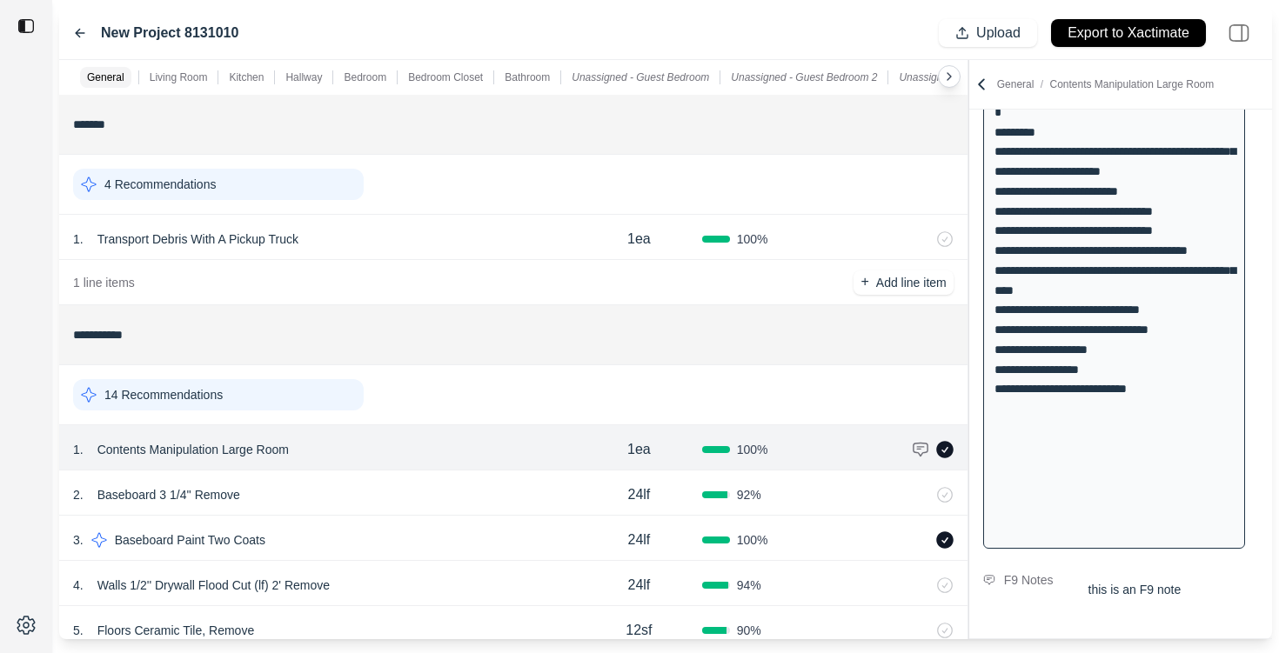
click at [981, 83] on icon at bounding box center [981, 84] width 5 height 10
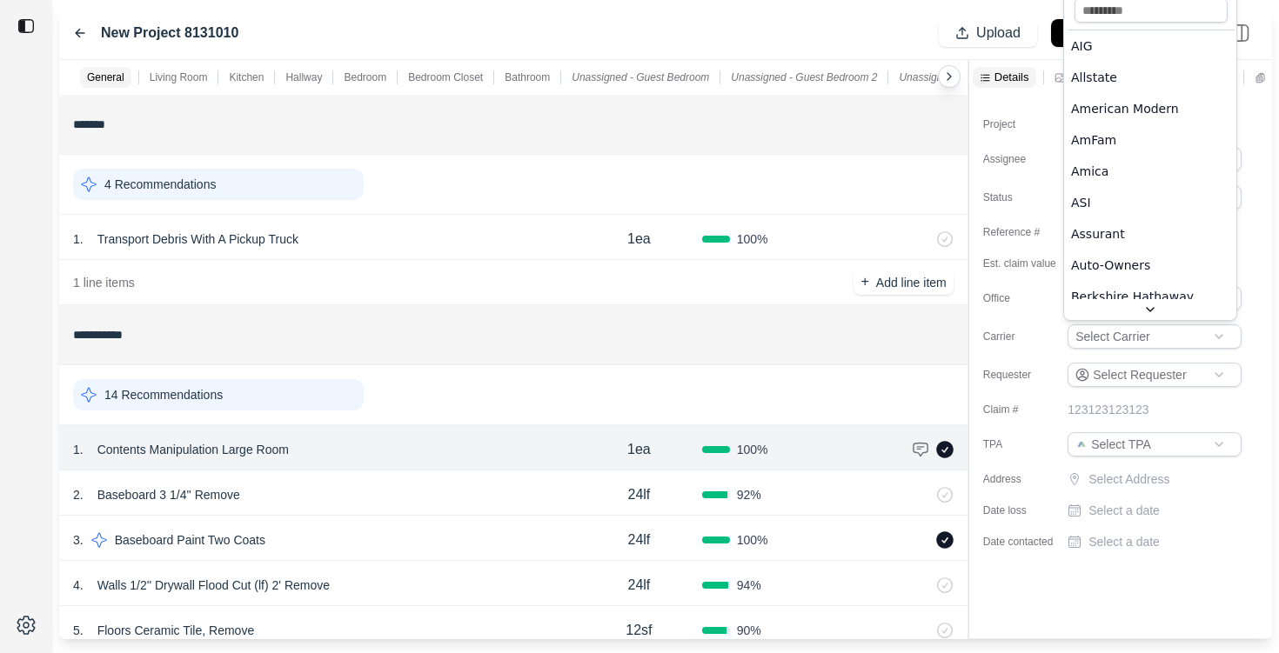
click at [1127, 334] on html "**********" at bounding box center [639, 326] width 1279 height 653
click at [1125, 335] on html "**********" at bounding box center [639, 326] width 1279 height 653
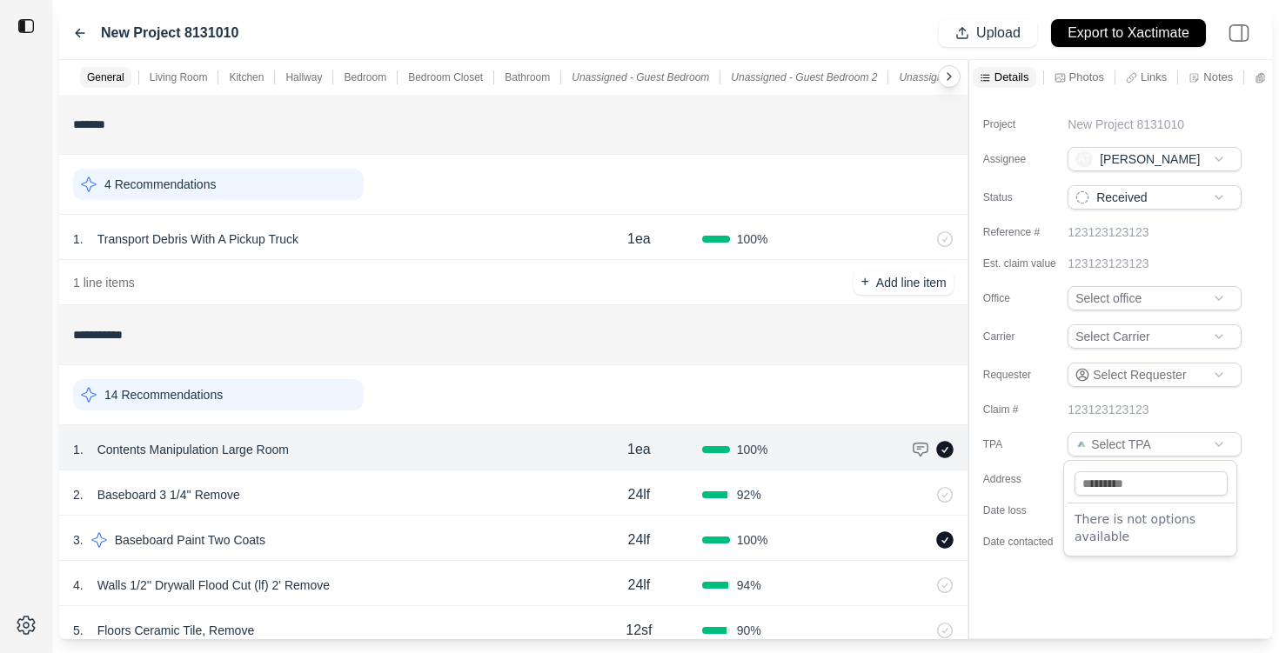
click at [1118, 444] on html "**********" at bounding box center [639, 326] width 1279 height 653
click at [1143, 440] on html "**********" at bounding box center [639, 326] width 1279 height 653
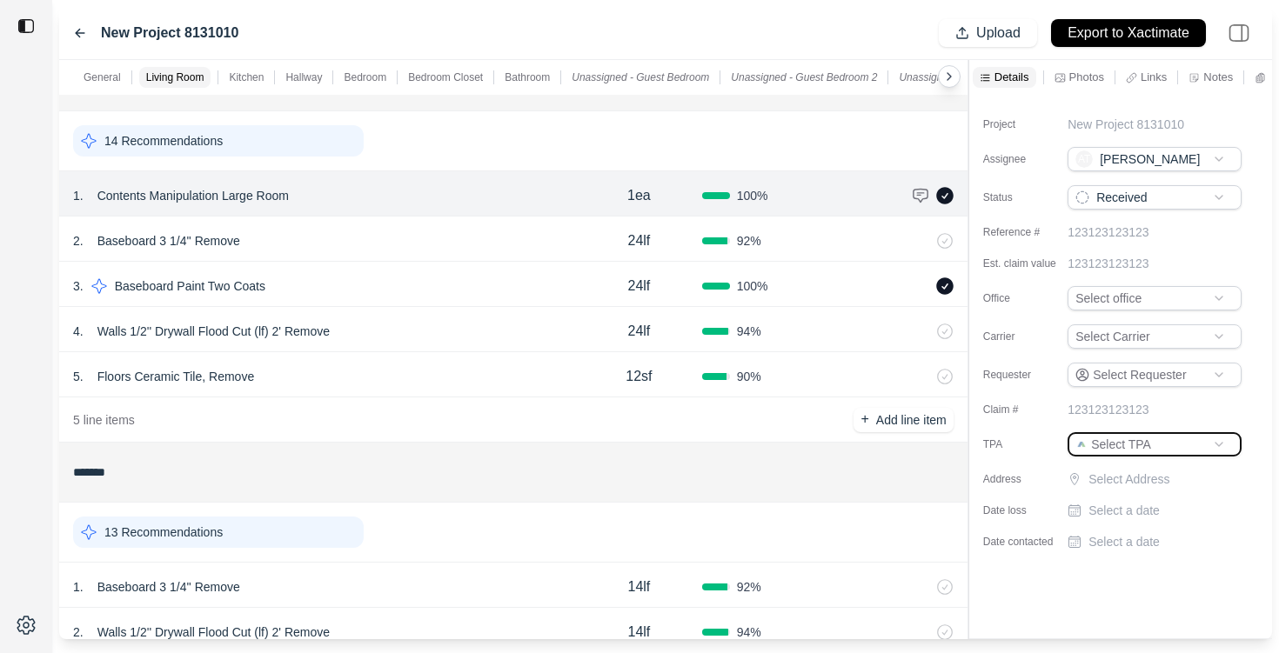
scroll to position [253, 0]
click at [1085, 80] on p "Photos" at bounding box center [1086, 77] width 35 height 15
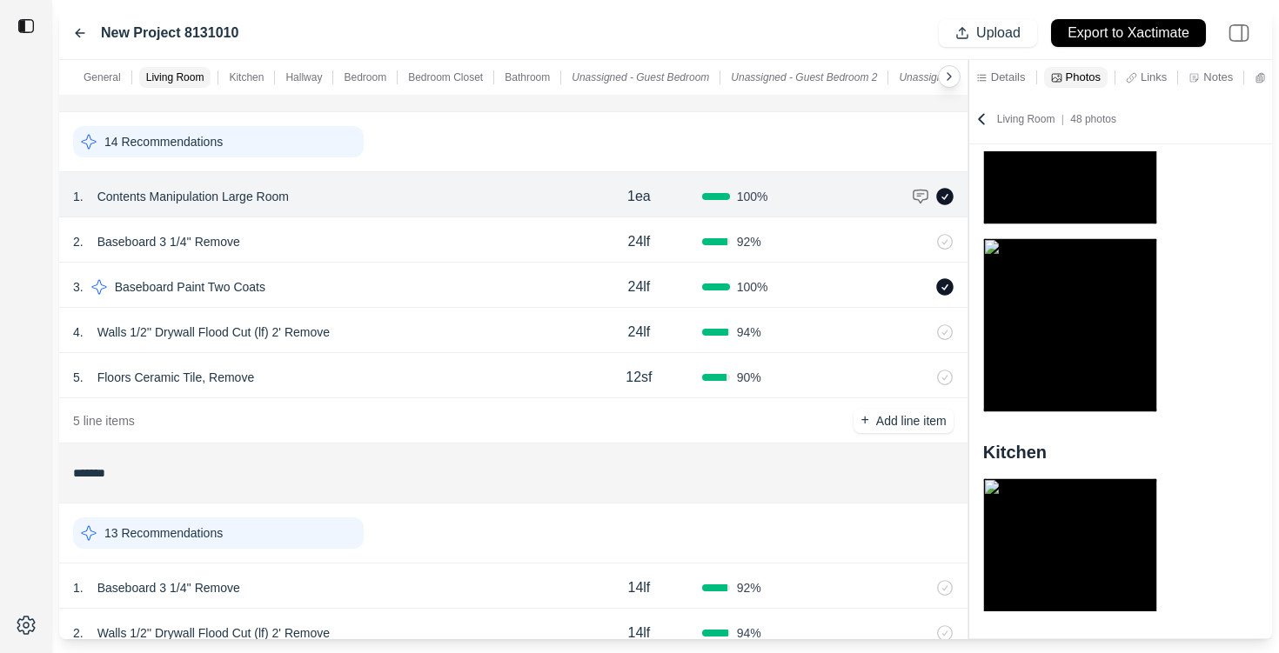
scroll to position [0, 0]
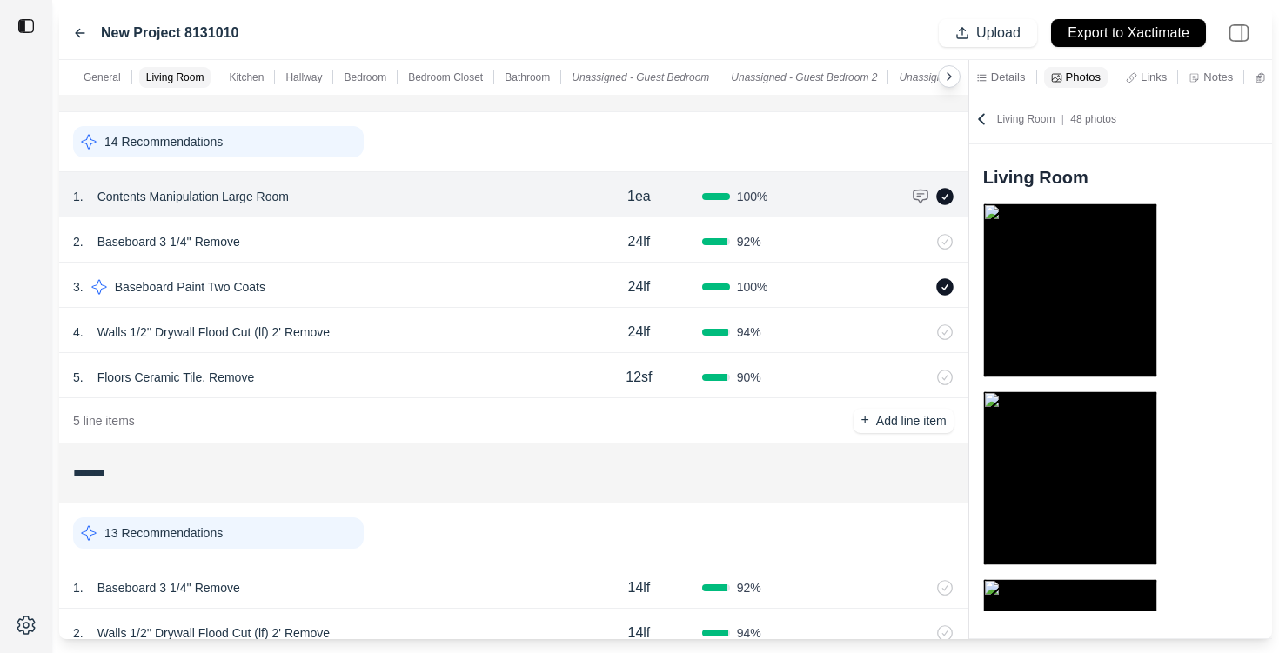
click at [1208, 84] on div "Notes" at bounding box center [1210, 77] width 51 height 21
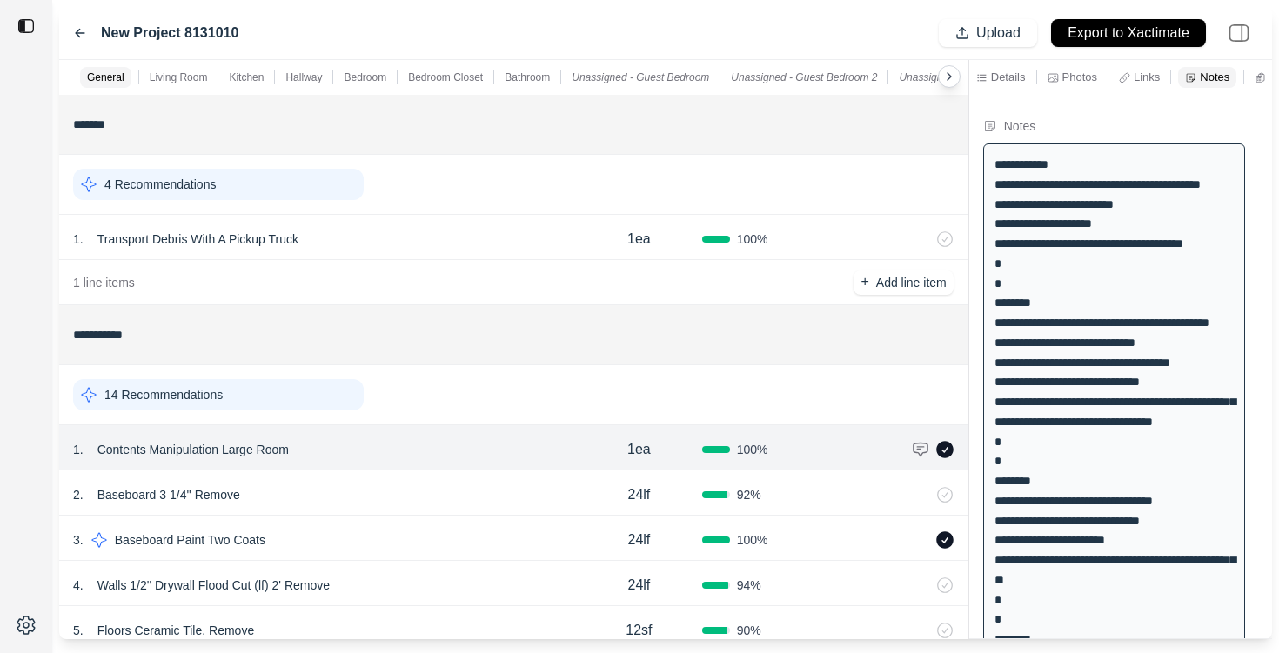
click at [241, 76] on p "Kitchen" at bounding box center [246, 77] width 35 height 14
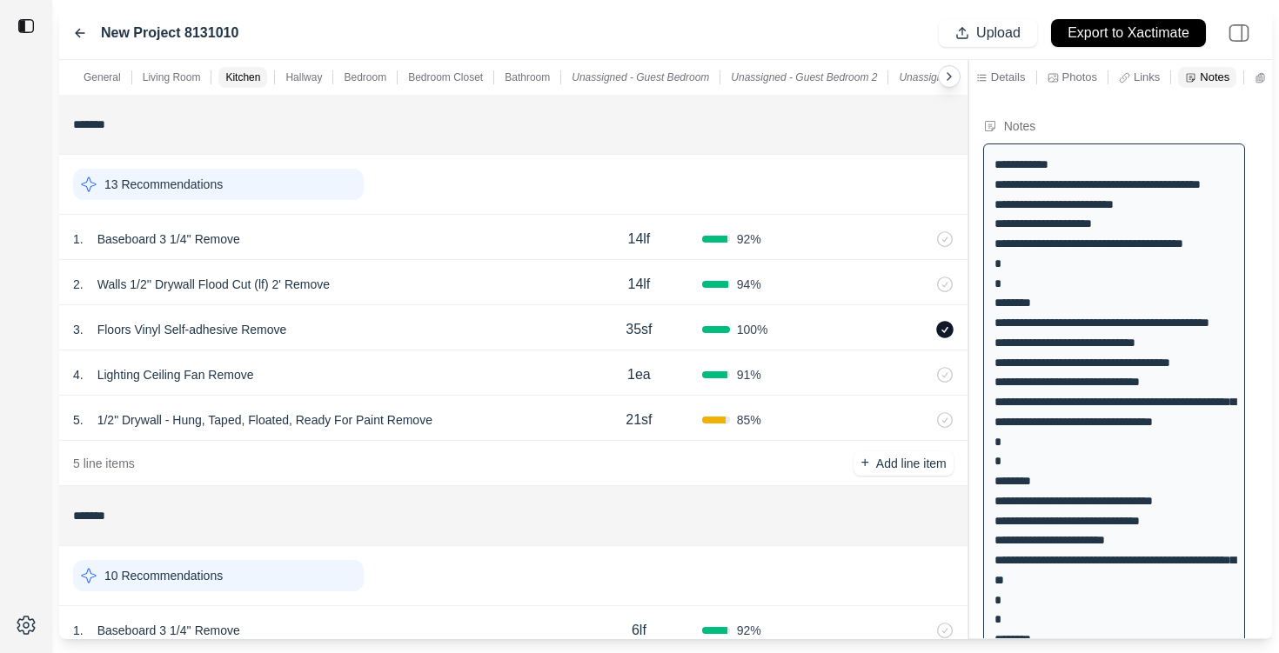
click at [301, 73] on p "Hallway" at bounding box center [303, 77] width 37 height 14
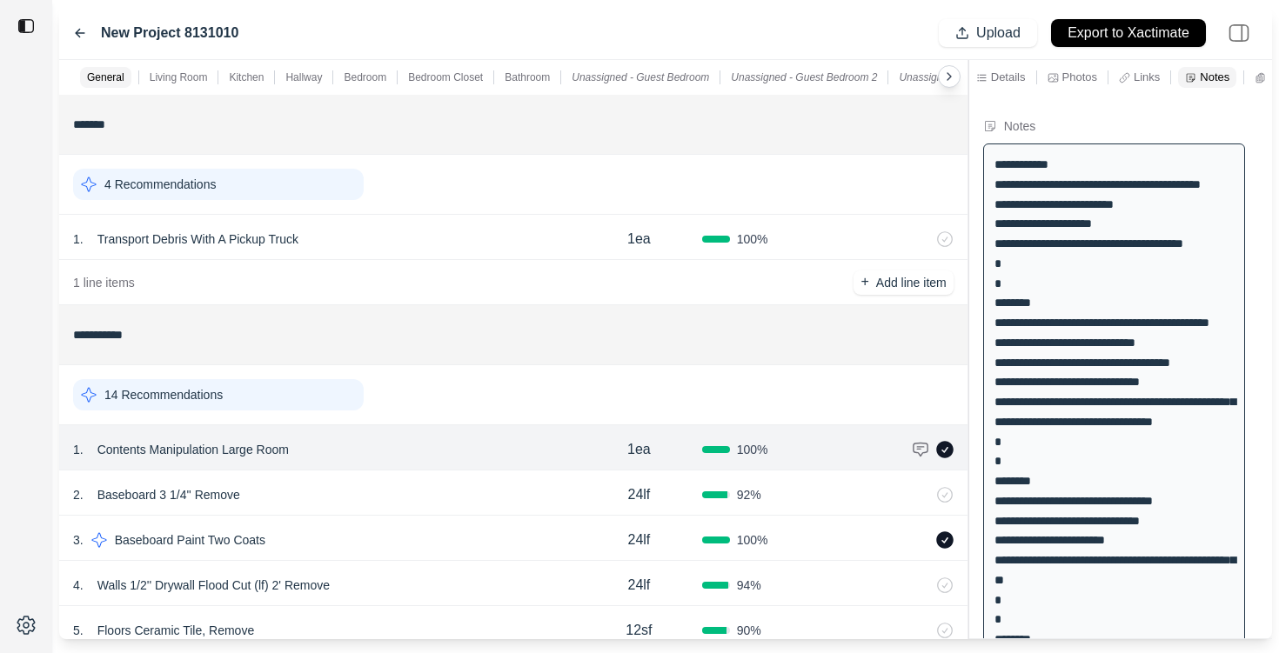
click at [377, 485] on div "2 . Baseboard 3 1/4'' Remove" at bounding box center [324, 495] width 503 height 24
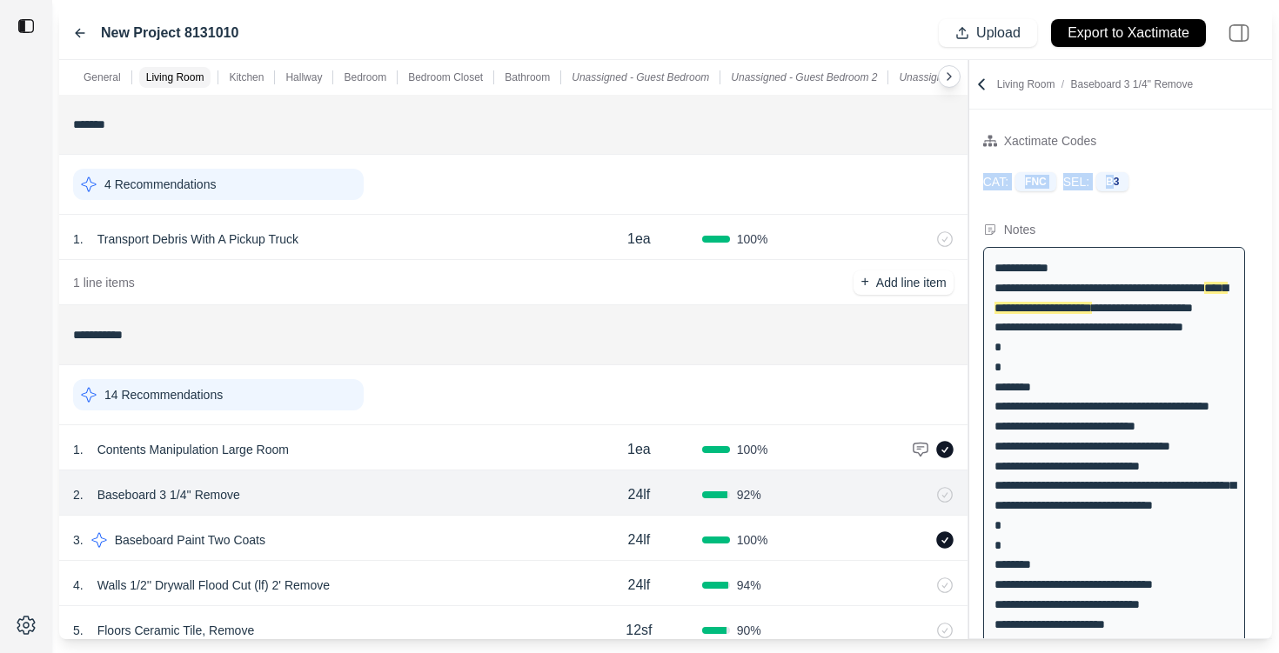
drag, startPoint x: 979, startPoint y: 178, endPoint x: 1115, endPoint y: 180, distance: 135.8
click at [1115, 180] on div "CAT: FNC SEL: B3" at bounding box center [1120, 181] width 303 height 47
click at [1116, 168] on div "CAT: FNC SEL: B3" at bounding box center [1120, 181] width 303 height 47
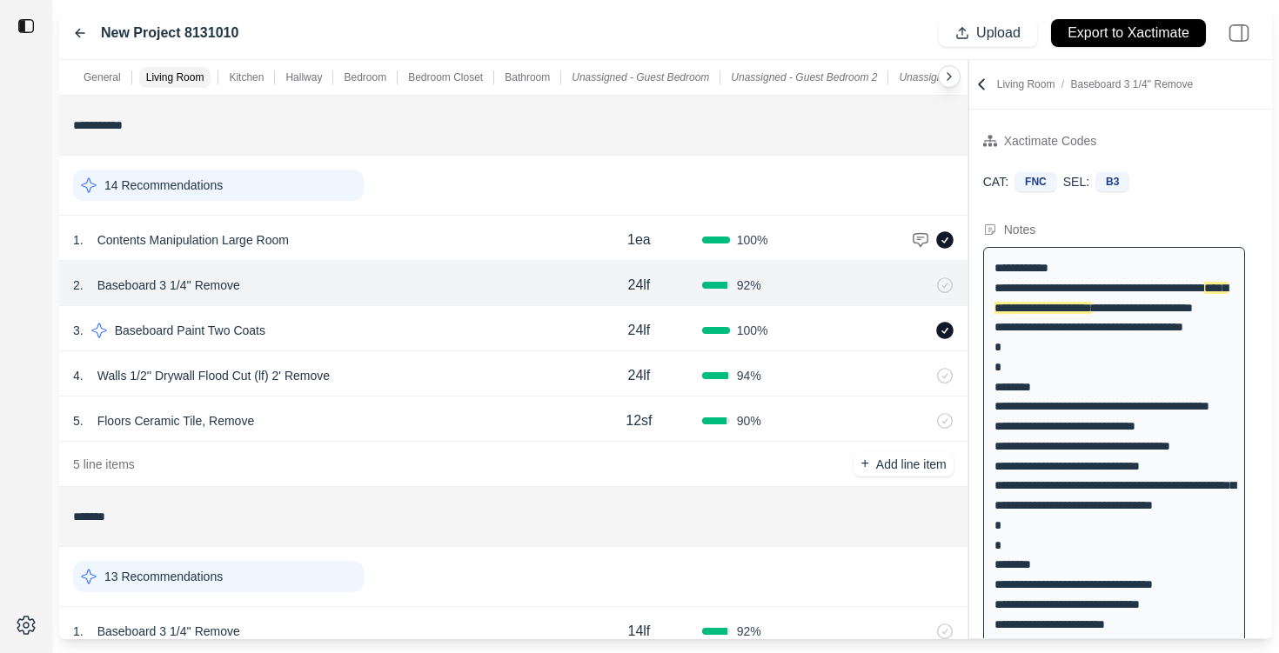
scroll to position [224, 0]
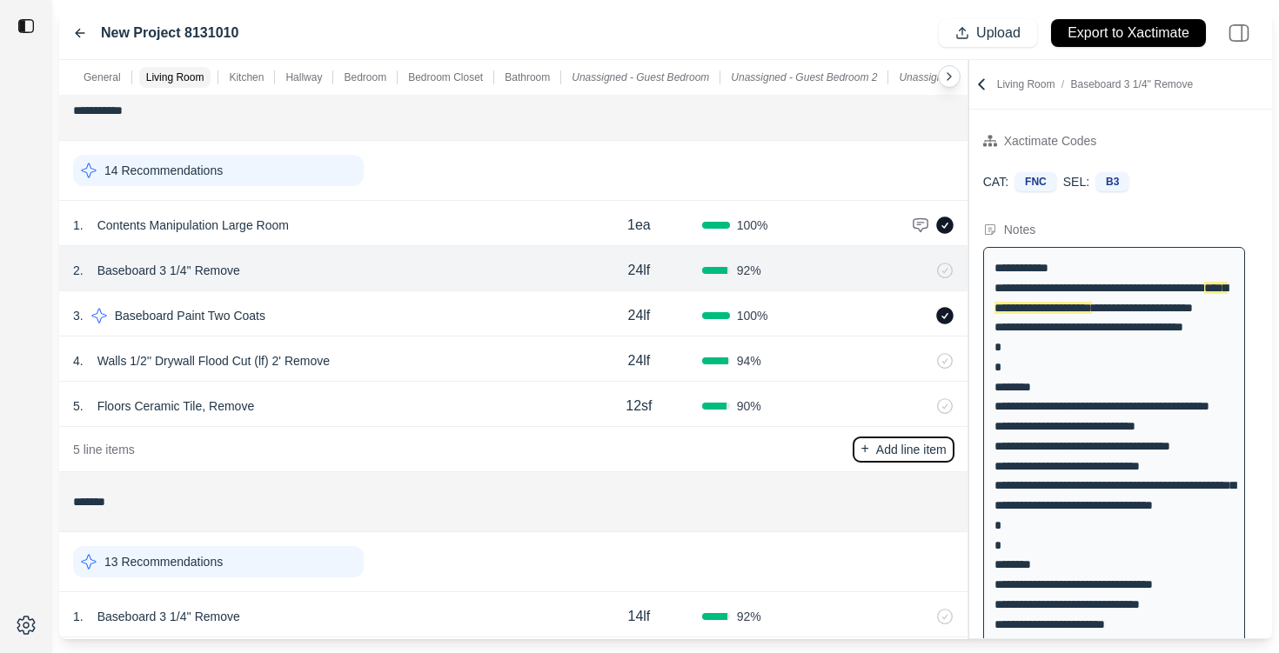
click at [895, 446] on p "Add line item" at bounding box center [911, 449] width 70 height 17
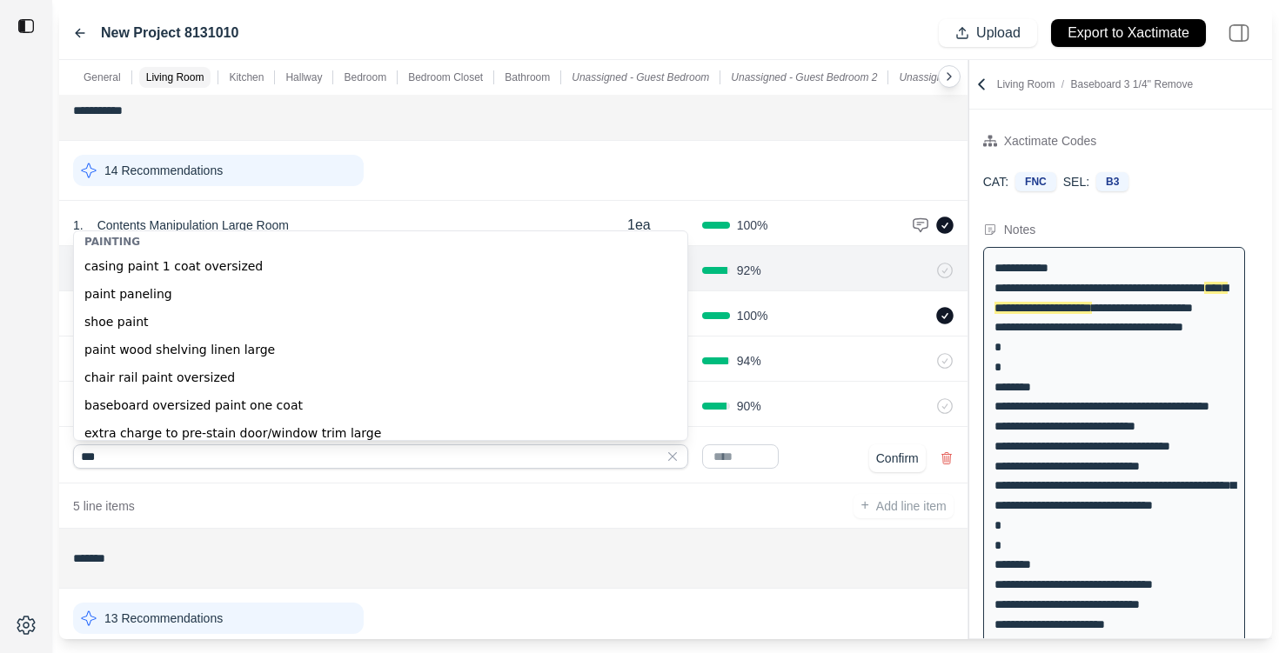
click at [251, 316] on div "shoe paint" at bounding box center [380, 322] width 613 height 28
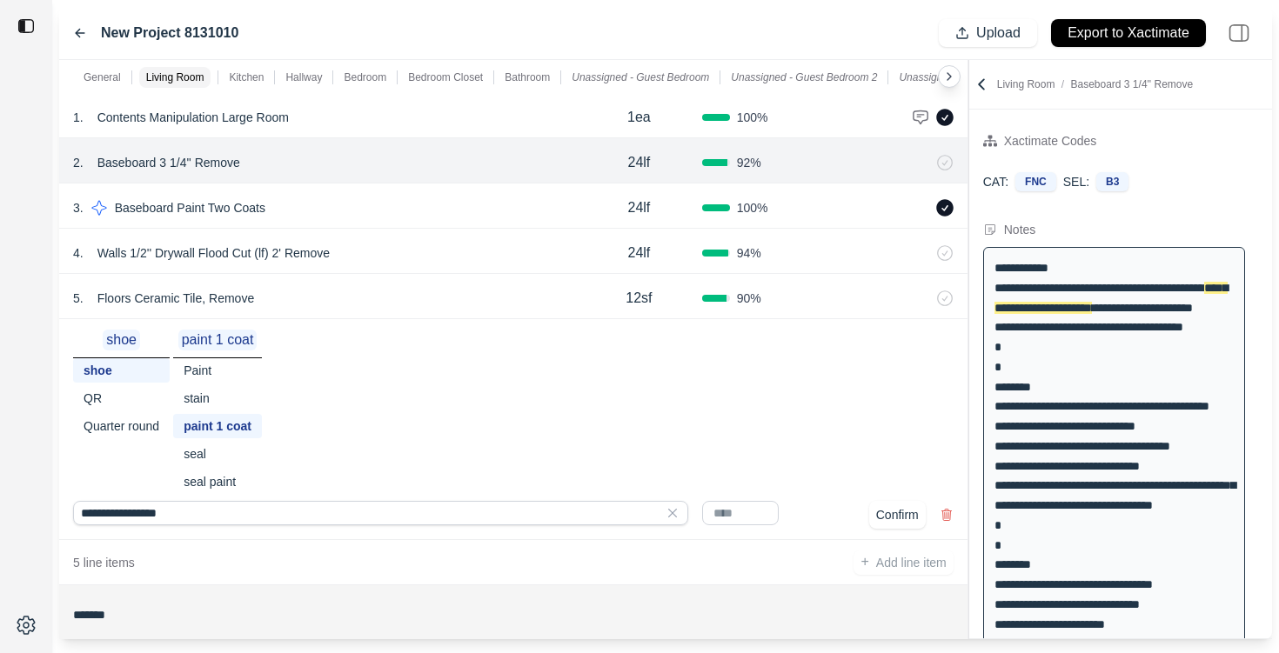
scroll to position [335, 0]
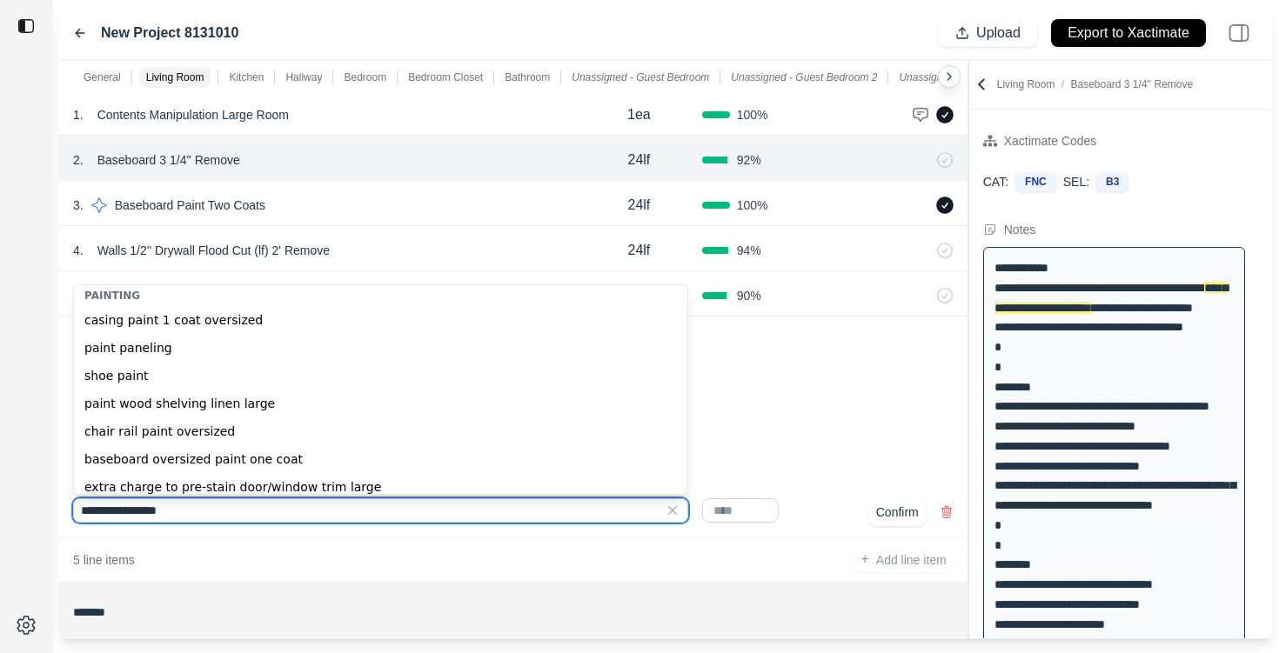
click at [576, 509] on input "**********" at bounding box center [380, 511] width 615 height 24
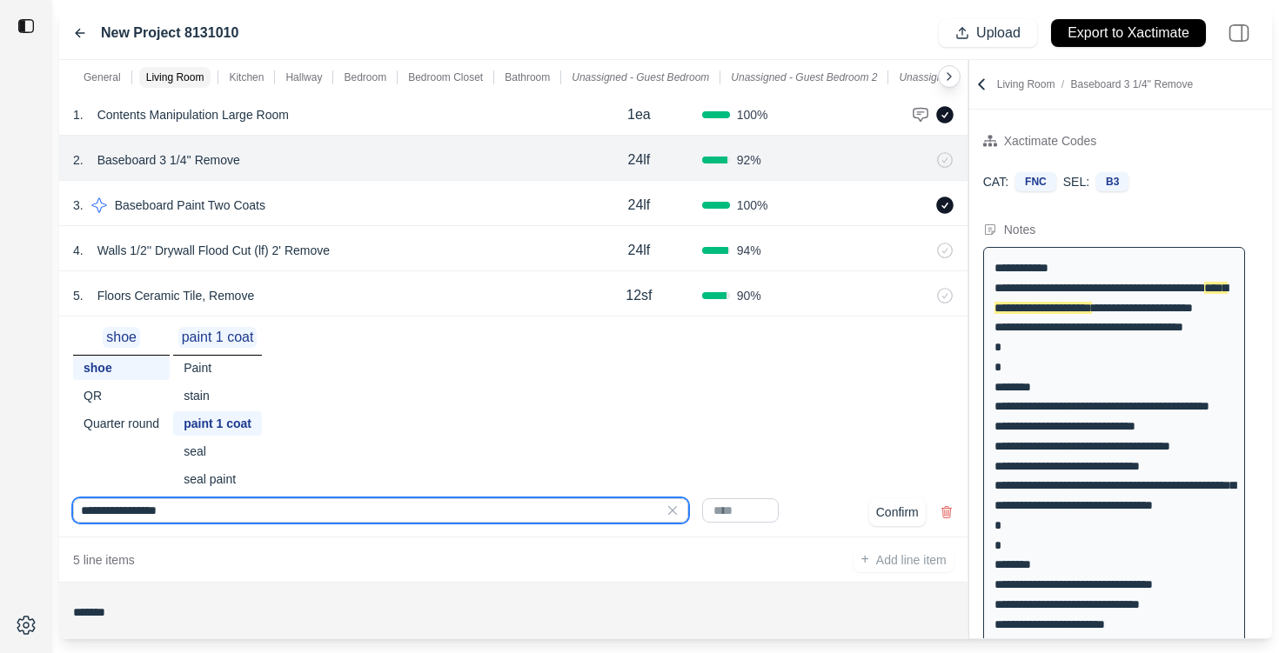
click at [576, 509] on input "**********" at bounding box center [380, 511] width 615 height 24
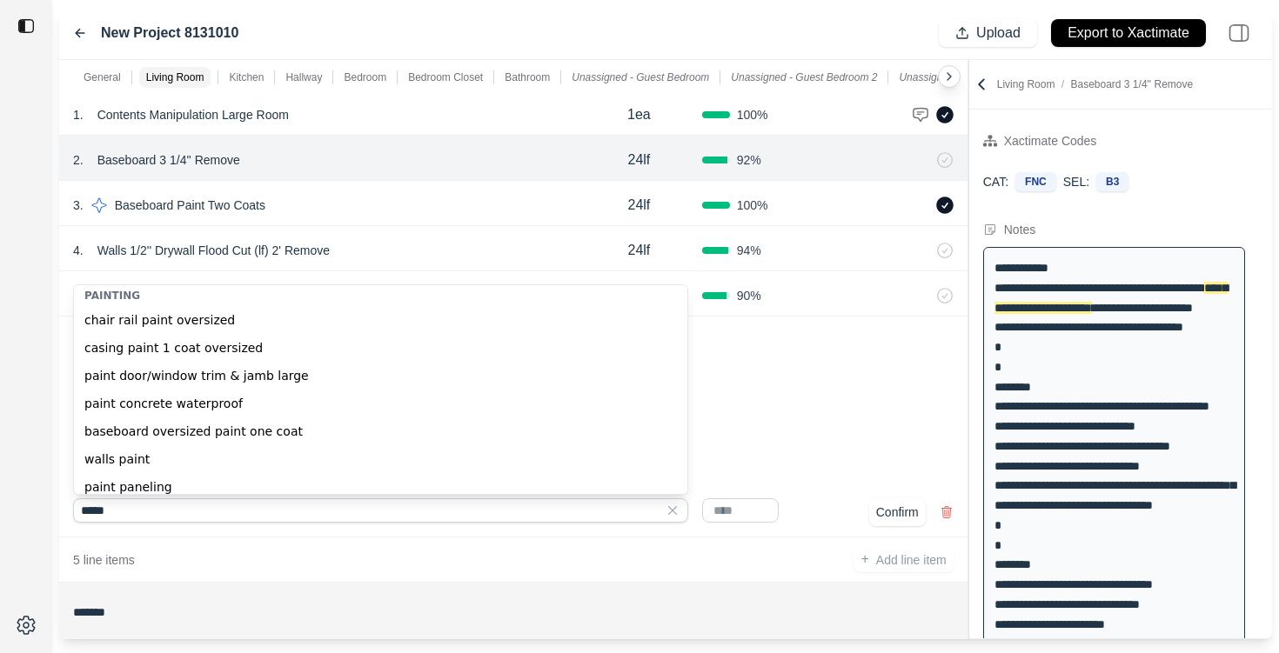
click at [375, 460] on div "walls paint" at bounding box center [380, 460] width 613 height 28
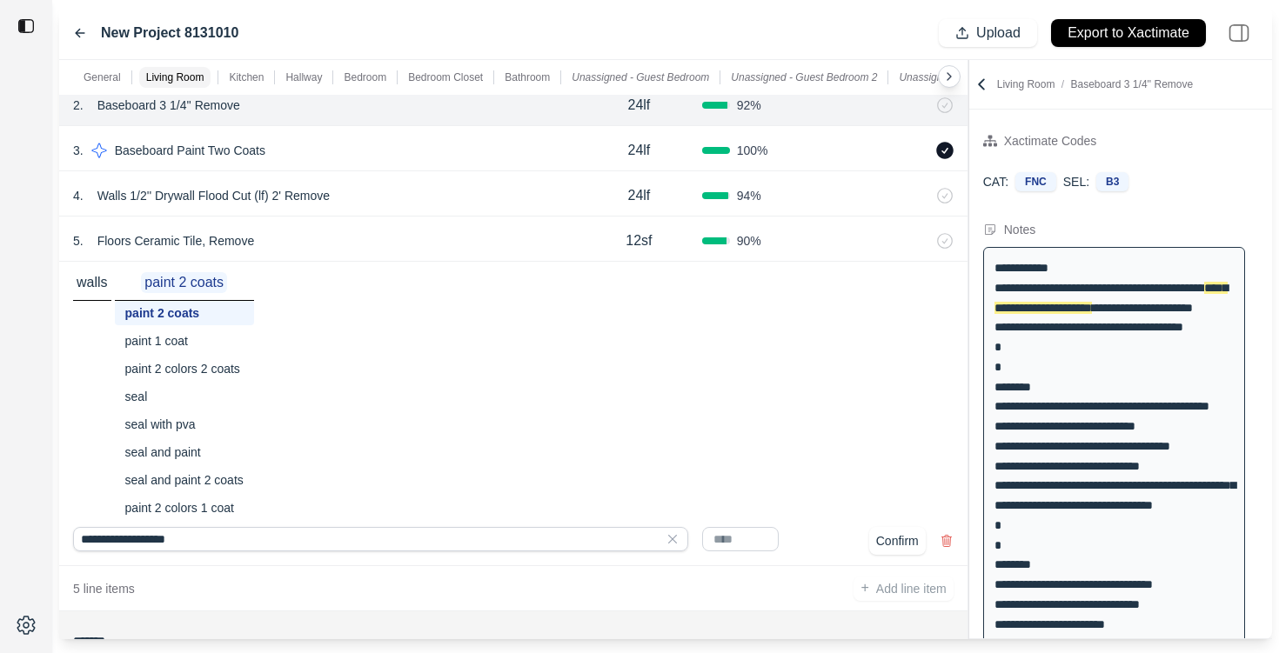
scroll to position [389, 0]
click at [170, 419] on div "seal with pva" at bounding box center [184, 425] width 139 height 24
type input "**********"
click at [739, 539] on input "text" at bounding box center [740, 540] width 77 height 24
type input "*"
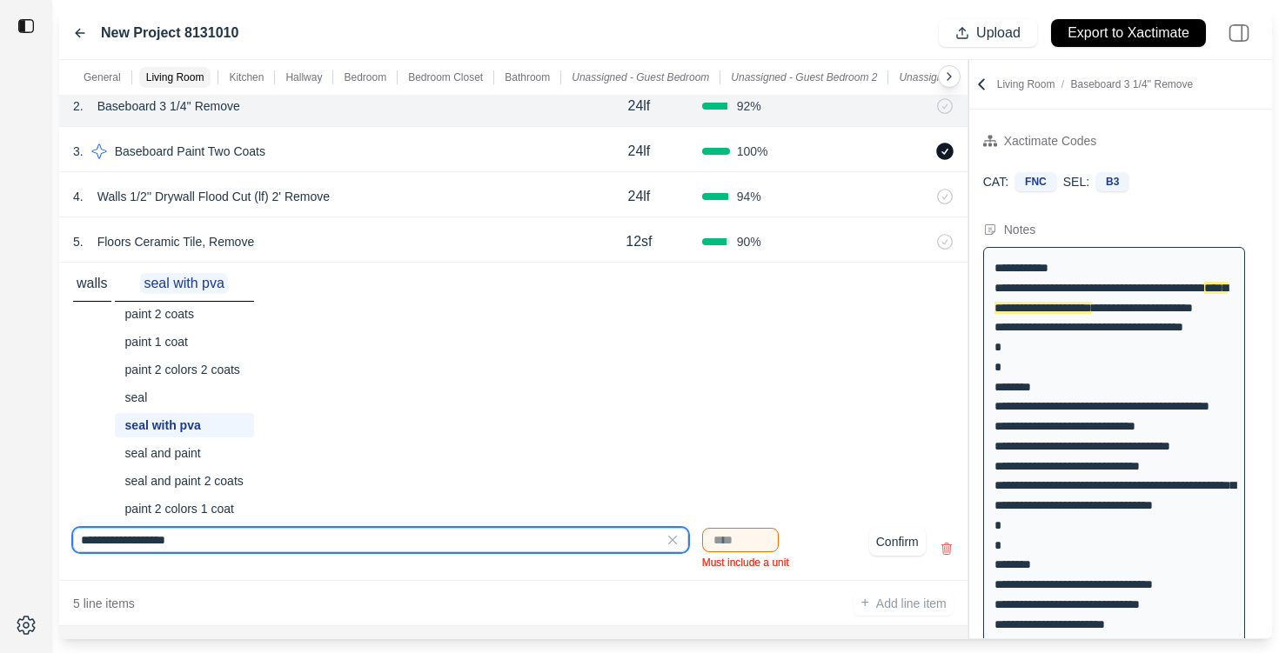
click at [592, 546] on input "**********" at bounding box center [380, 540] width 615 height 24
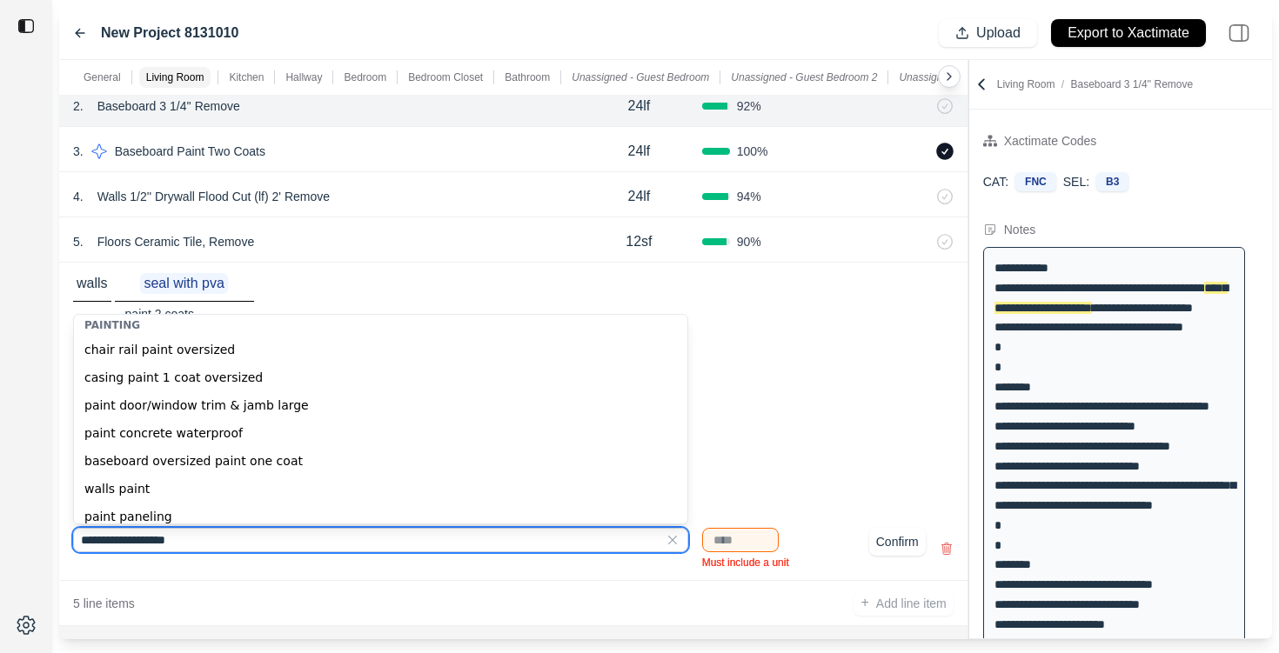
click at [592, 546] on input "**********" at bounding box center [380, 540] width 615 height 24
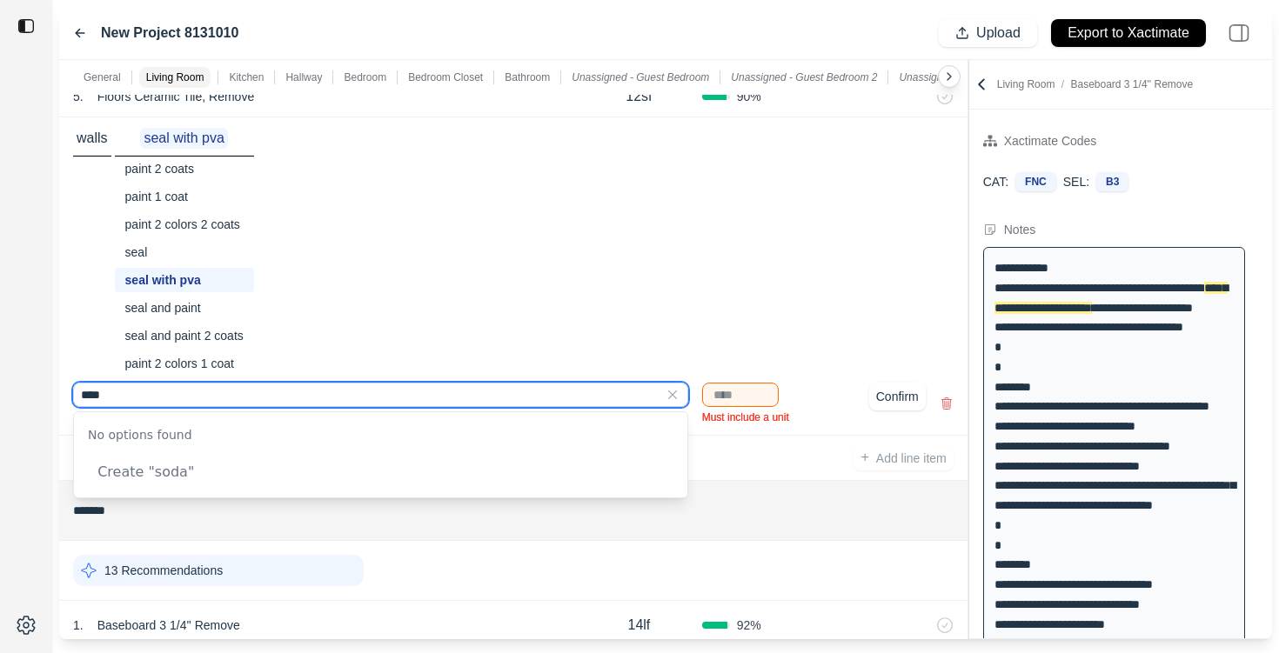
scroll to position [532, 0]
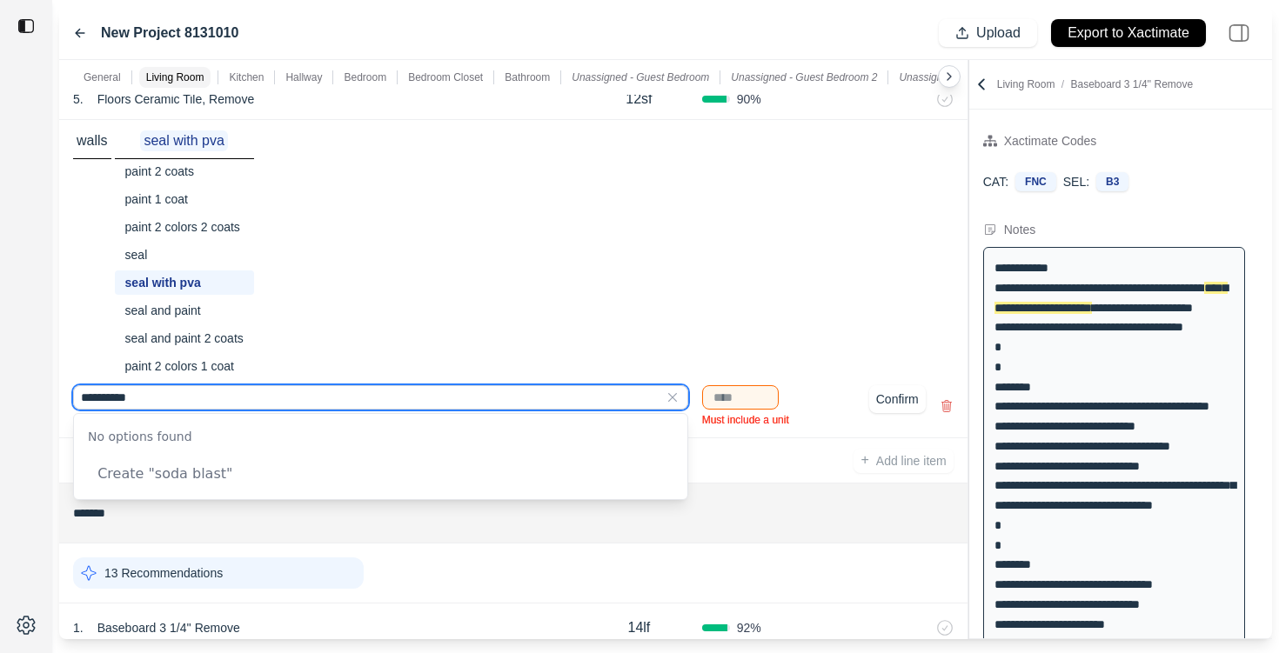
type input "**********"
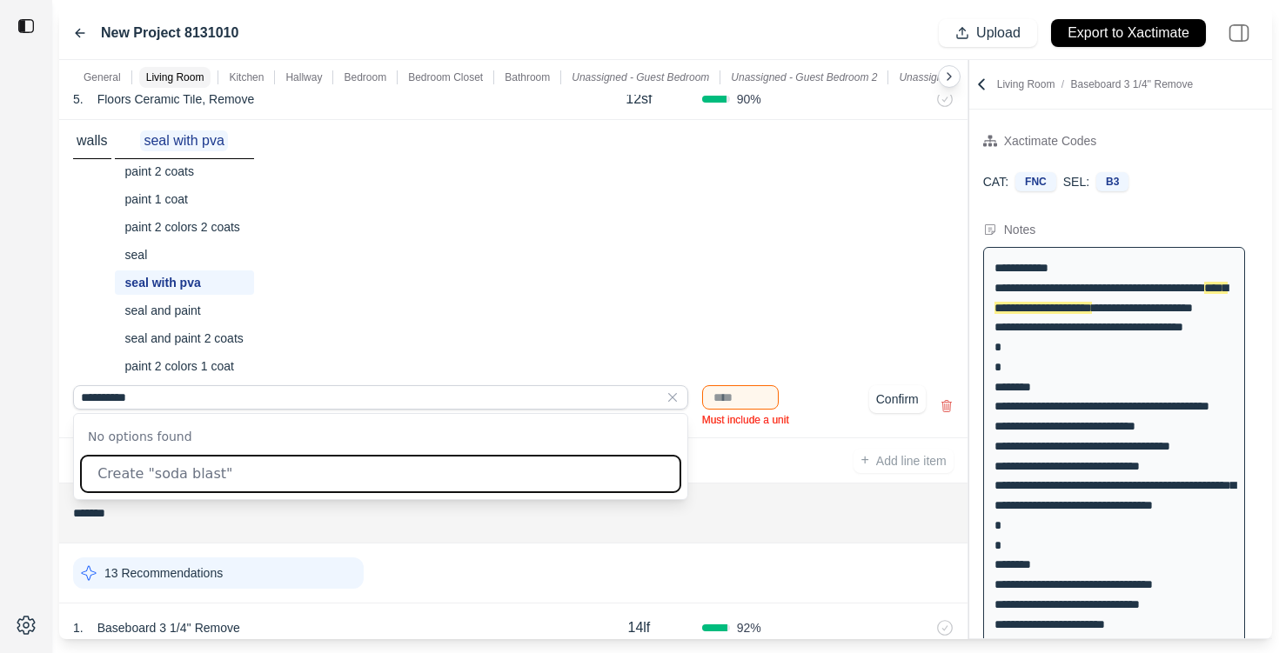
click at [207, 477] on button "Create " soda blast "" at bounding box center [381, 474] width 600 height 37
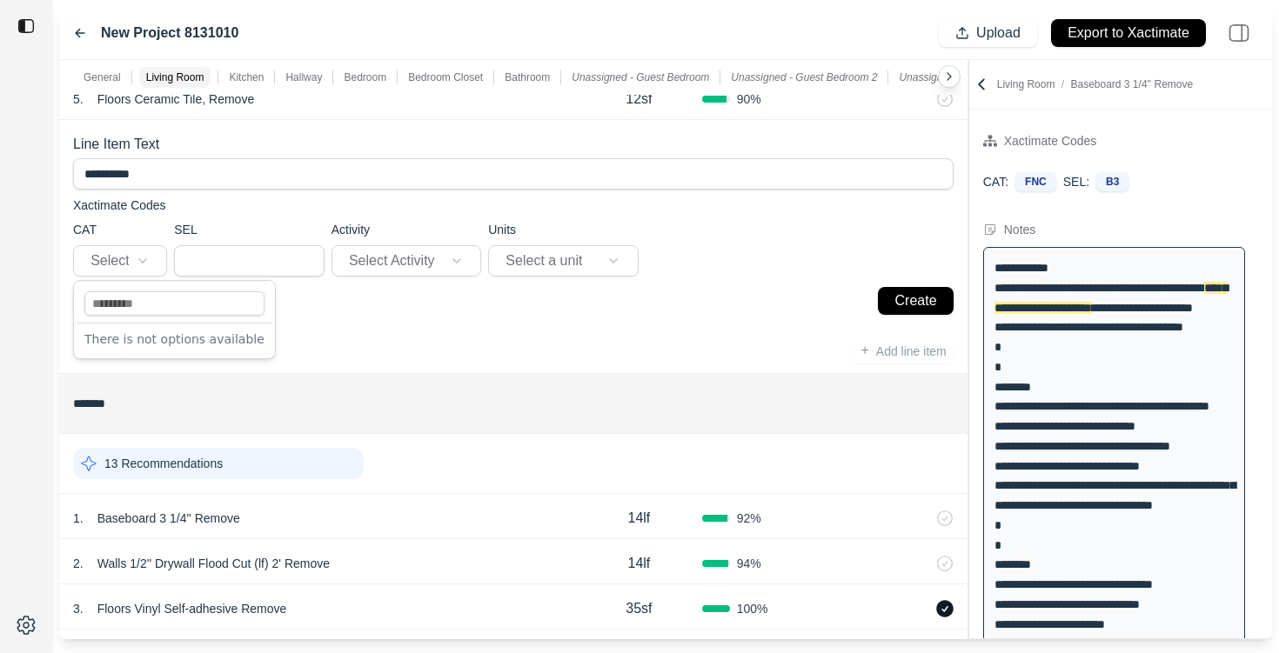
click at [117, 262] on html "**********" at bounding box center [639, 326] width 1279 height 653
click at [151, 305] on input at bounding box center [174, 304] width 180 height 24
click at [368, 310] on html "**********" at bounding box center [639, 326] width 1279 height 653
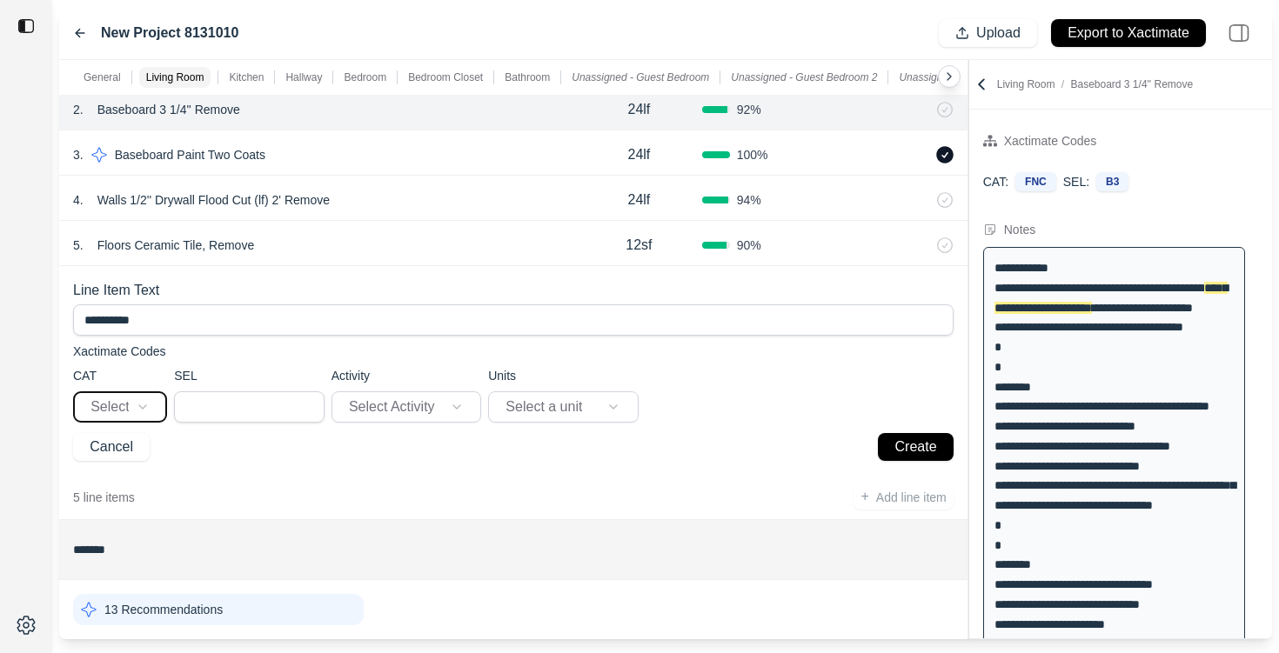
scroll to position [380, 0]
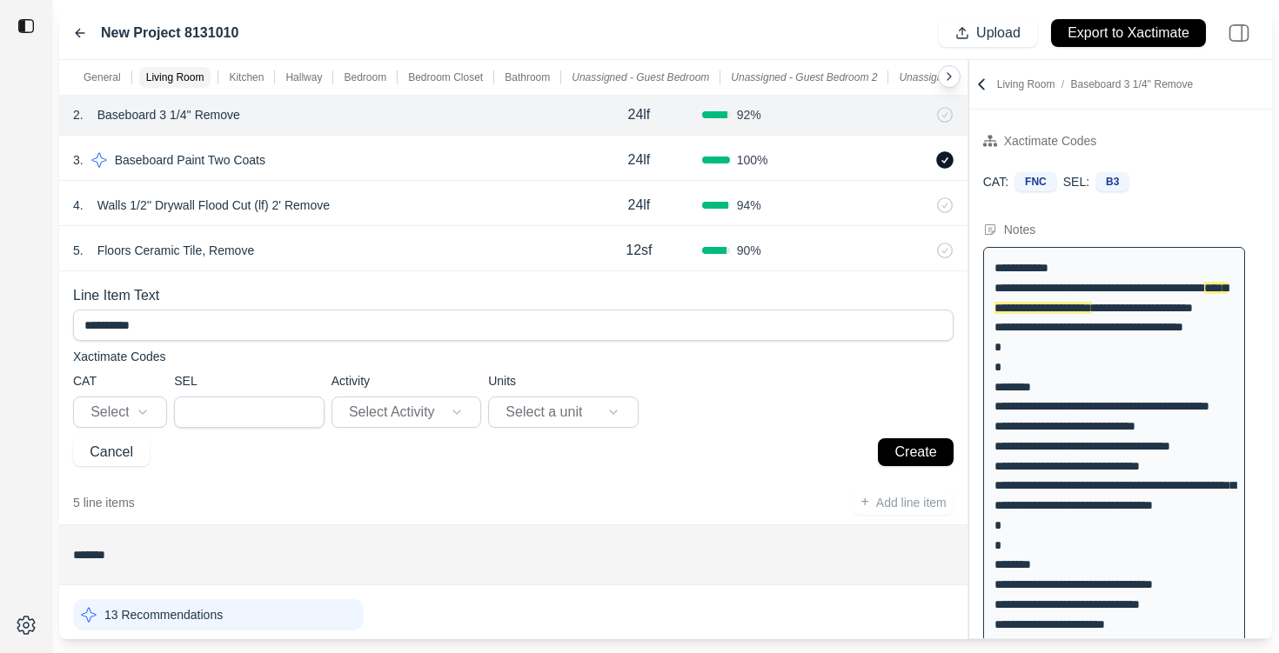
click at [179, 332] on input "**********" at bounding box center [513, 325] width 881 height 31
click at [929, 319] on input "**********" at bounding box center [513, 325] width 881 height 31
click at [109, 450] on button "Cancel" at bounding box center [111, 453] width 77 height 28
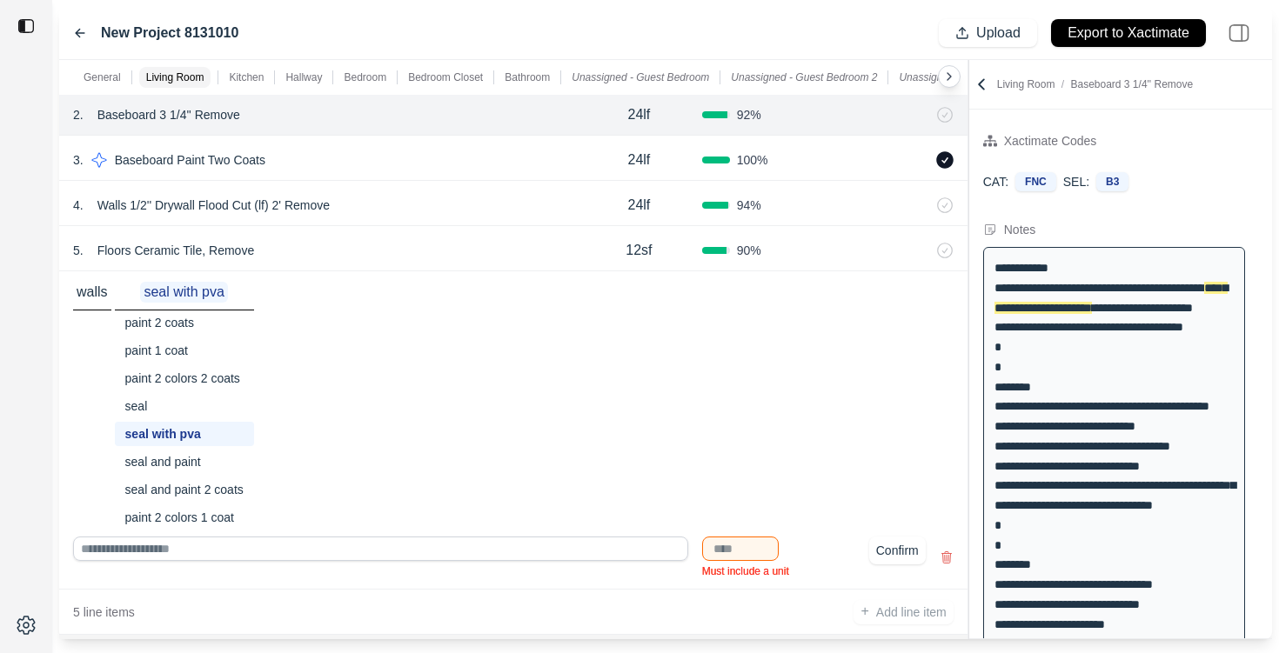
click at [948, 560] on icon at bounding box center [947, 558] width 14 height 14
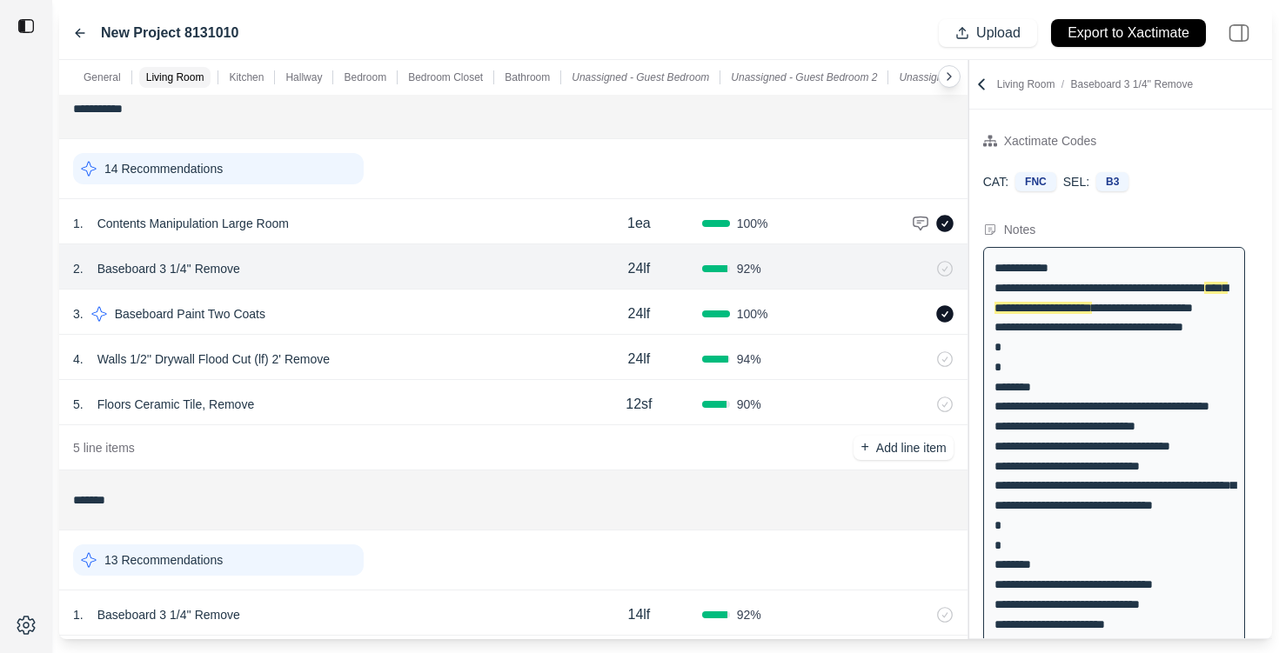
scroll to position [0, 0]
